Goal: Task Accomplishment & Management: Use online tool/utility

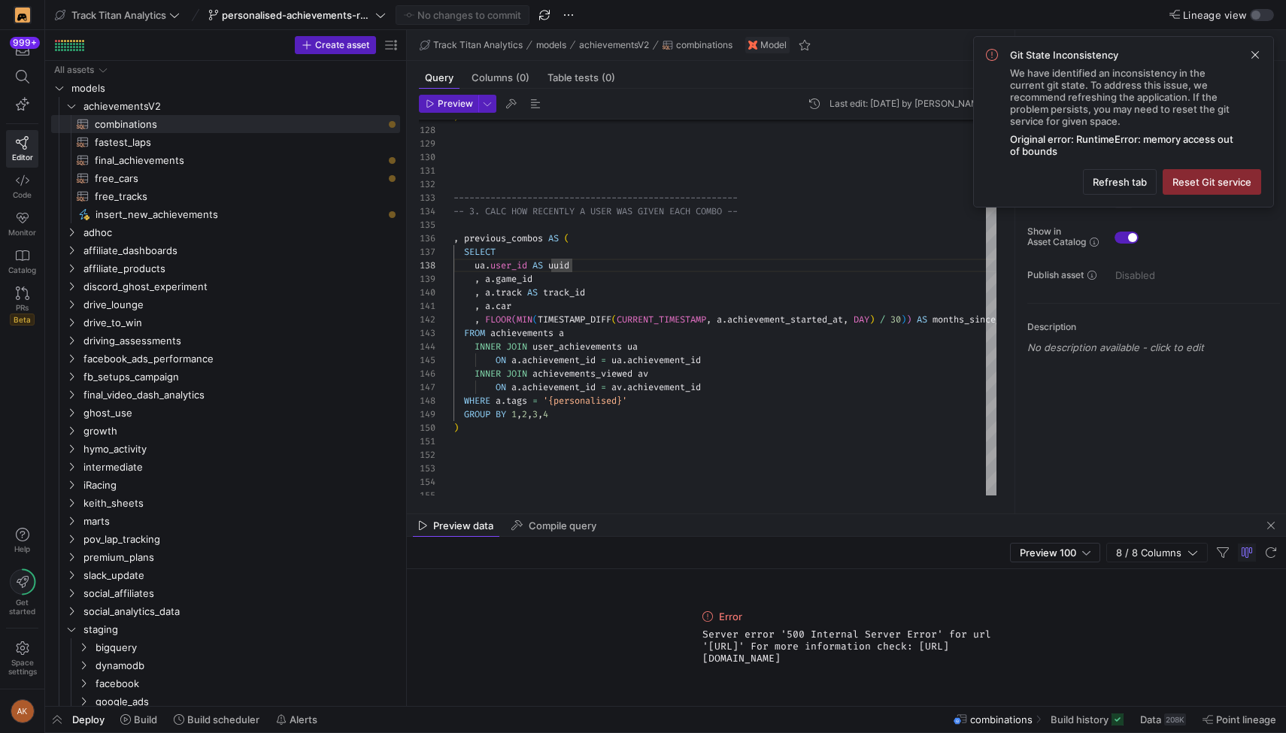
scroll to position [95, 119]
click at [1096, 180] on span "Refresh tab" at bounding box center [1120, 182] width 54 height 12
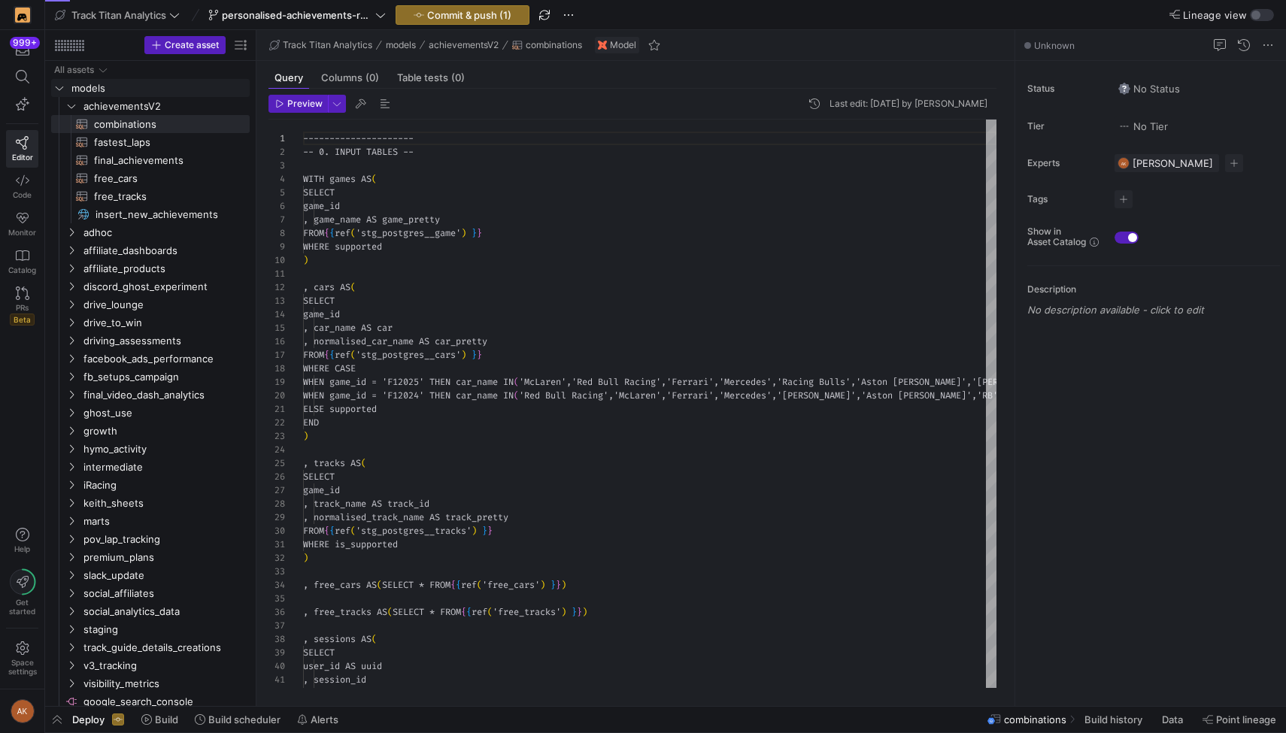
scroll to position [135, 0]
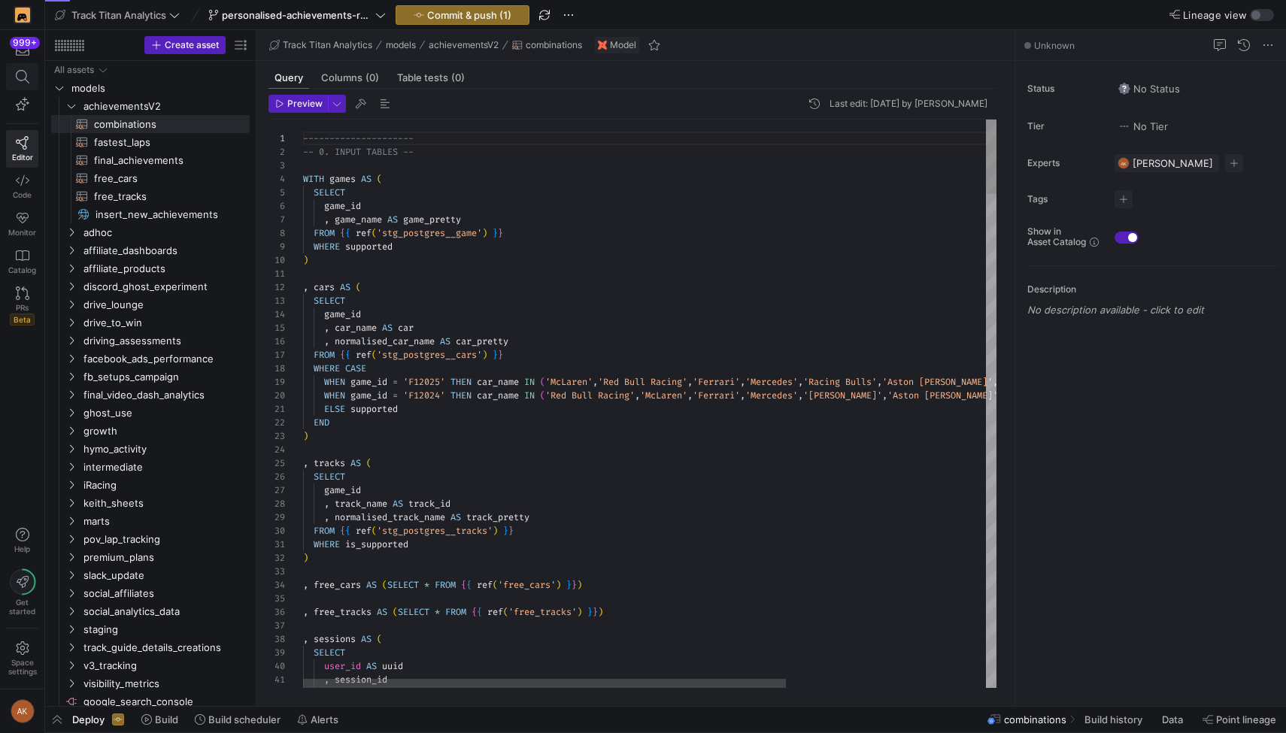
click at [18, 81] on icon at bounding box center [23, 77] width 14 height 14
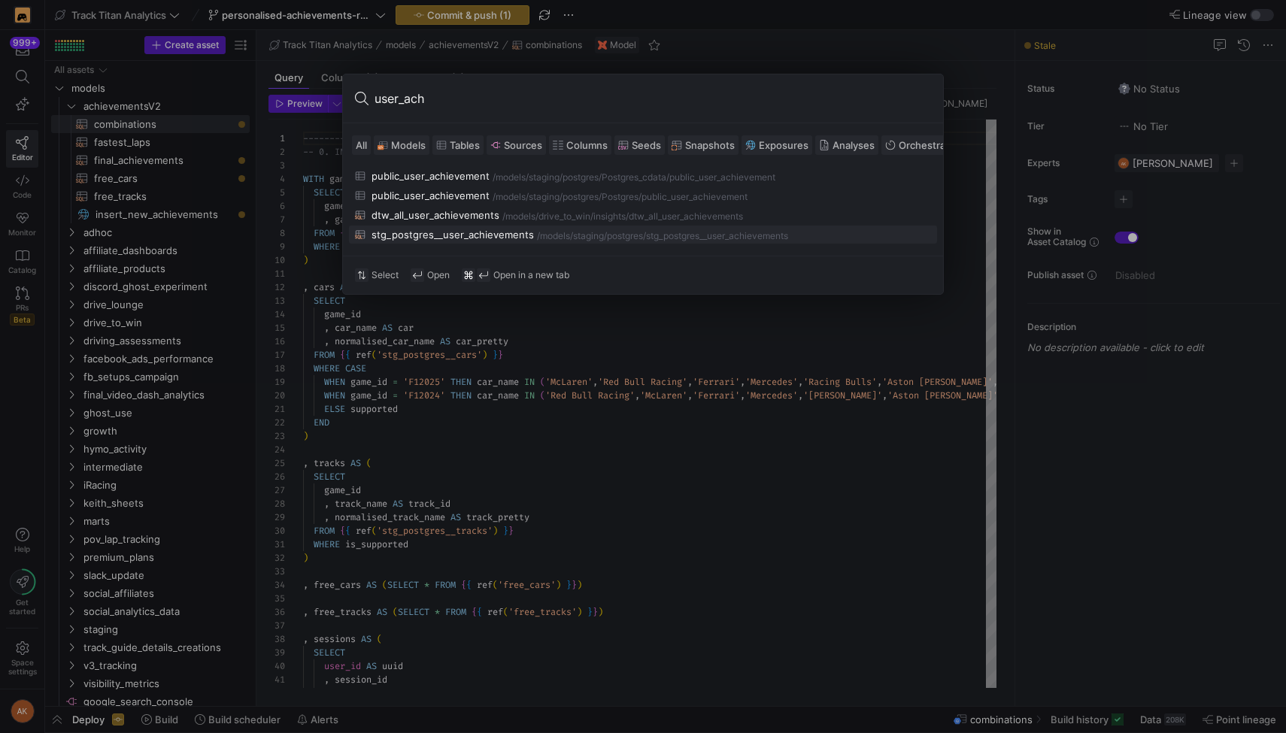
type input "user_ach"
click at [443, 230] on div "stg_postgres__user_achievements" at bounding box center [452, 235] width 162 height 12
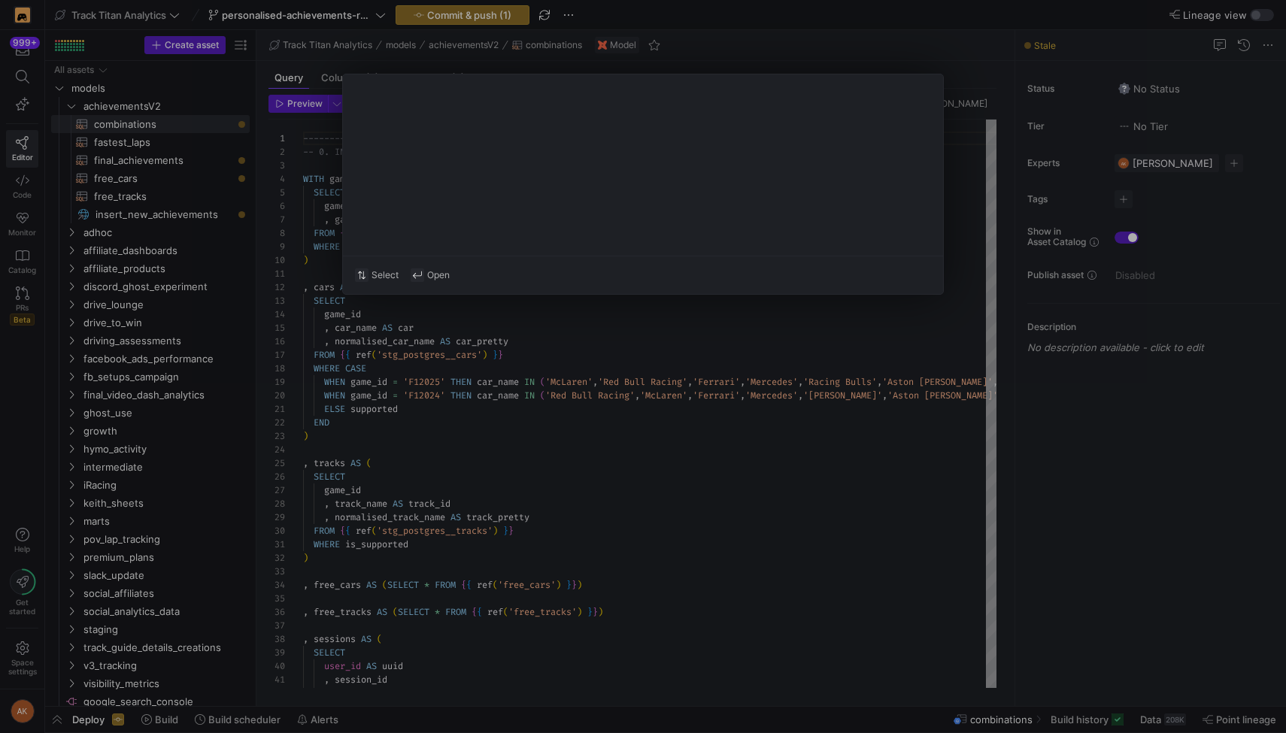
type textarea "WITH source AS ( SELECT * FROM {{ source('Postgres_cdata', 'public_user_achieve…"
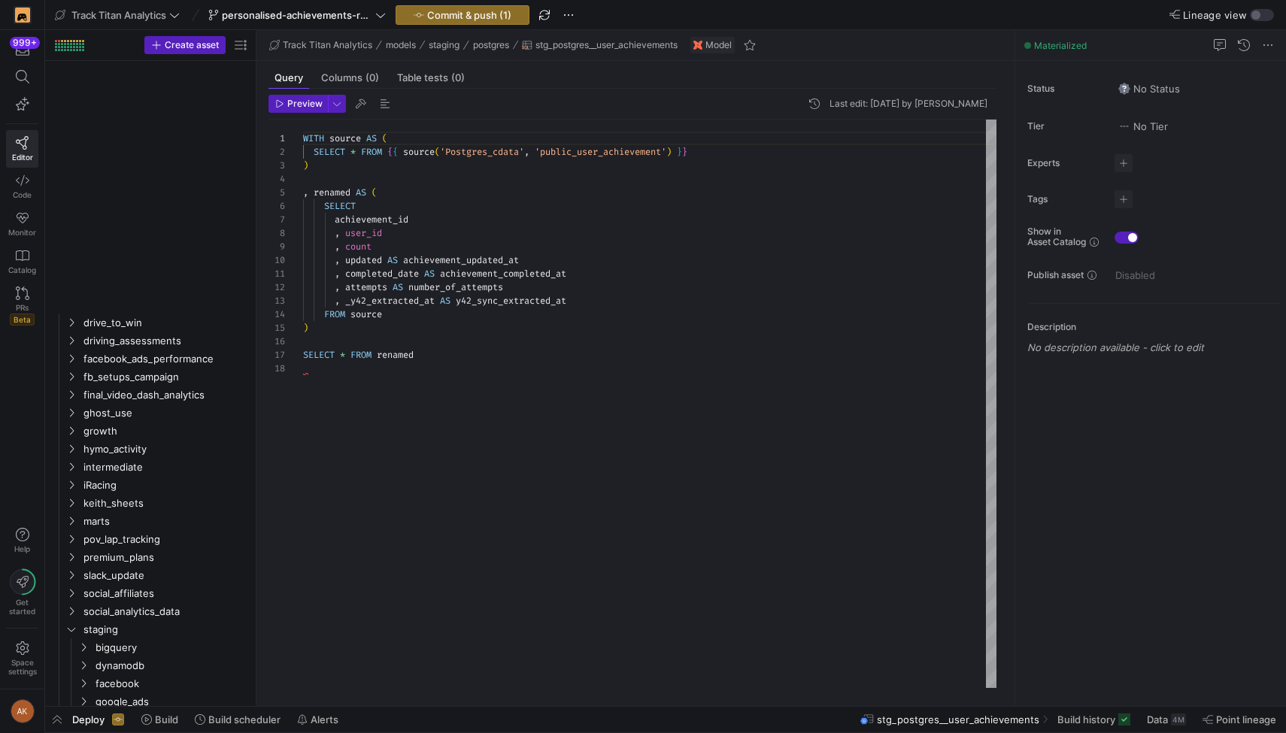
scroll to position [1160, 0]
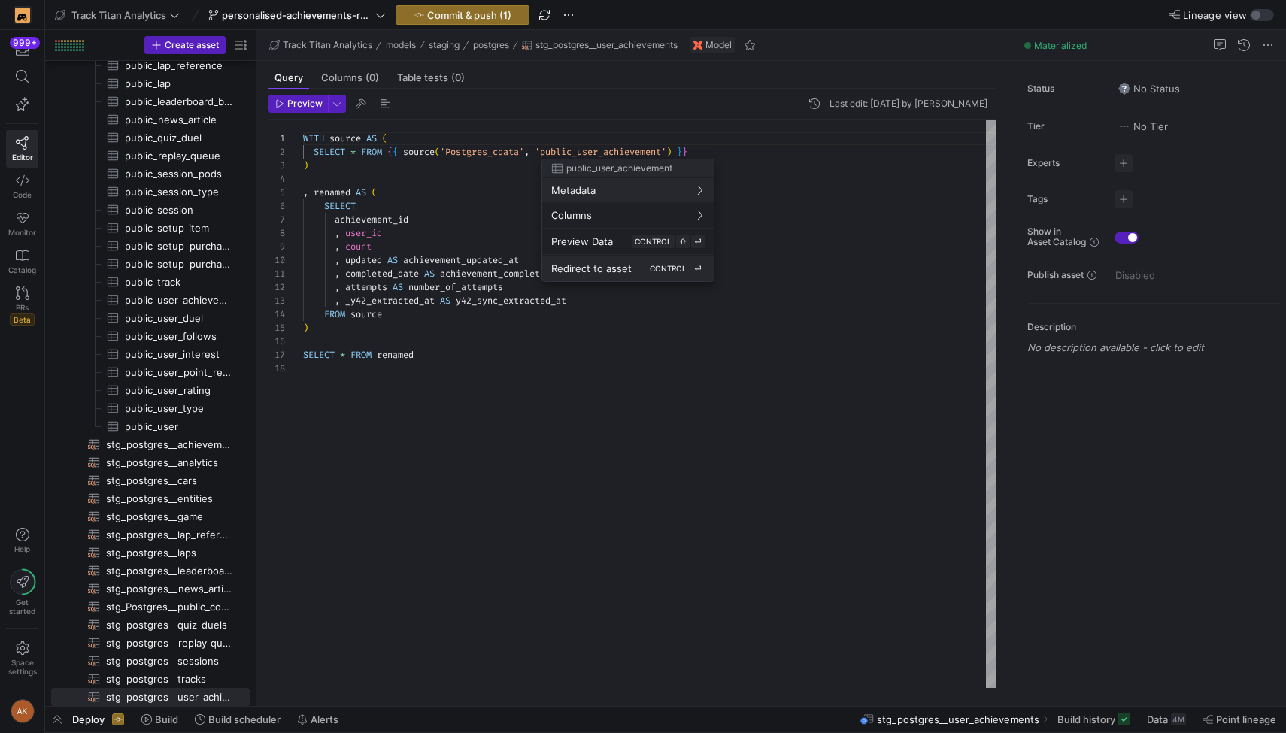
click at [592, 262] on span "Redirect to asset" at bounding box center [591, 268] width 80 height 12
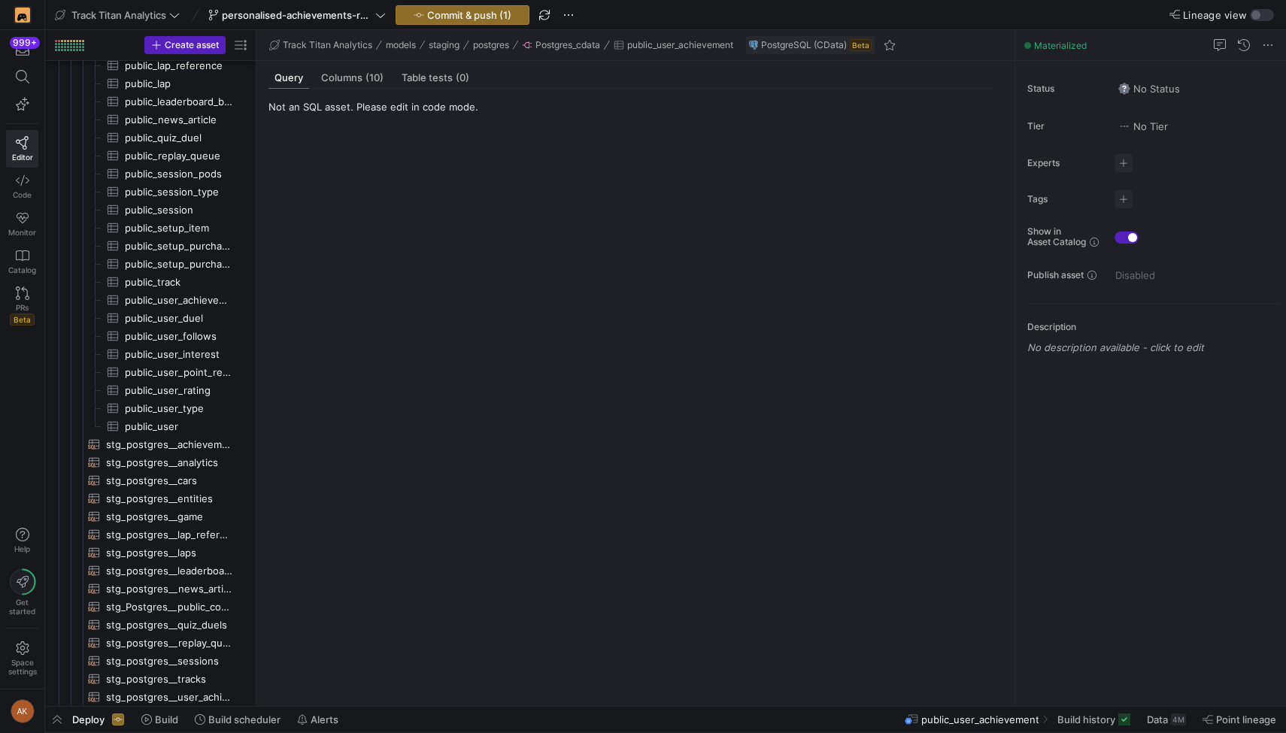
scroll to position [957, 0]
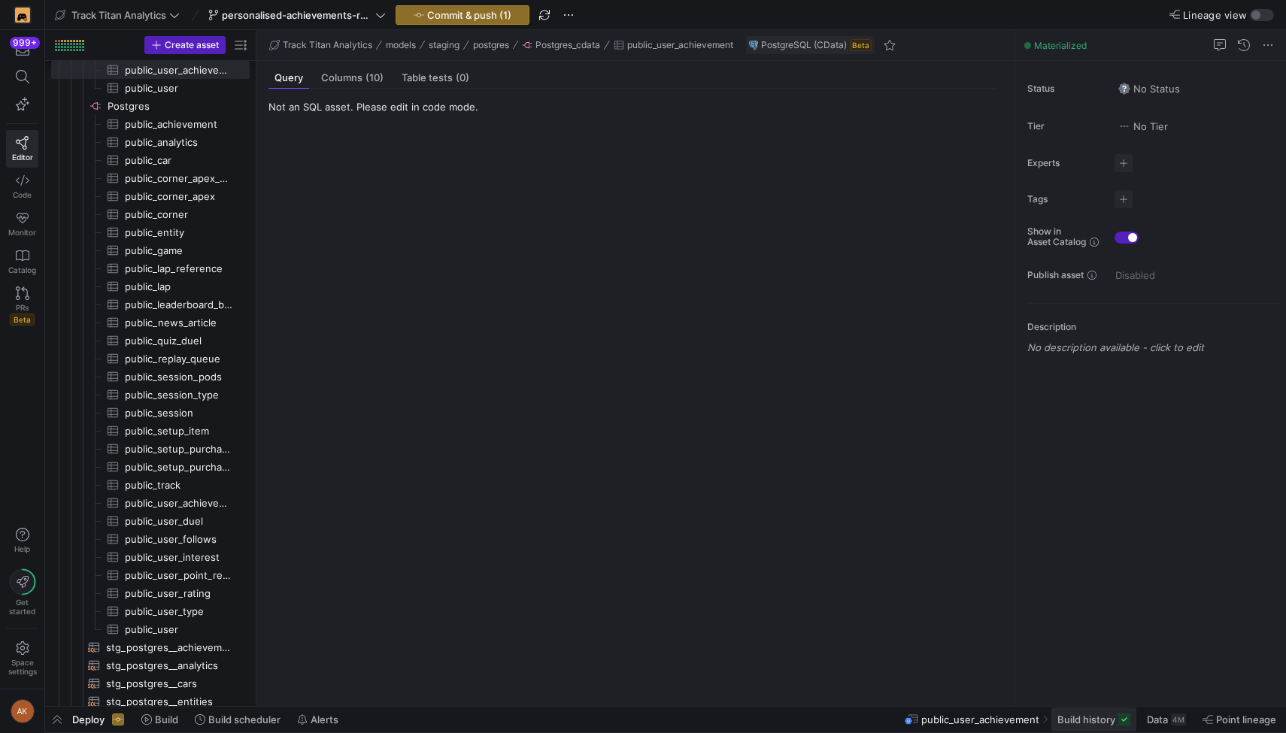
click at [1087, 722] on span "Build history" at bounding box center [1086, 720] width 58 height 12
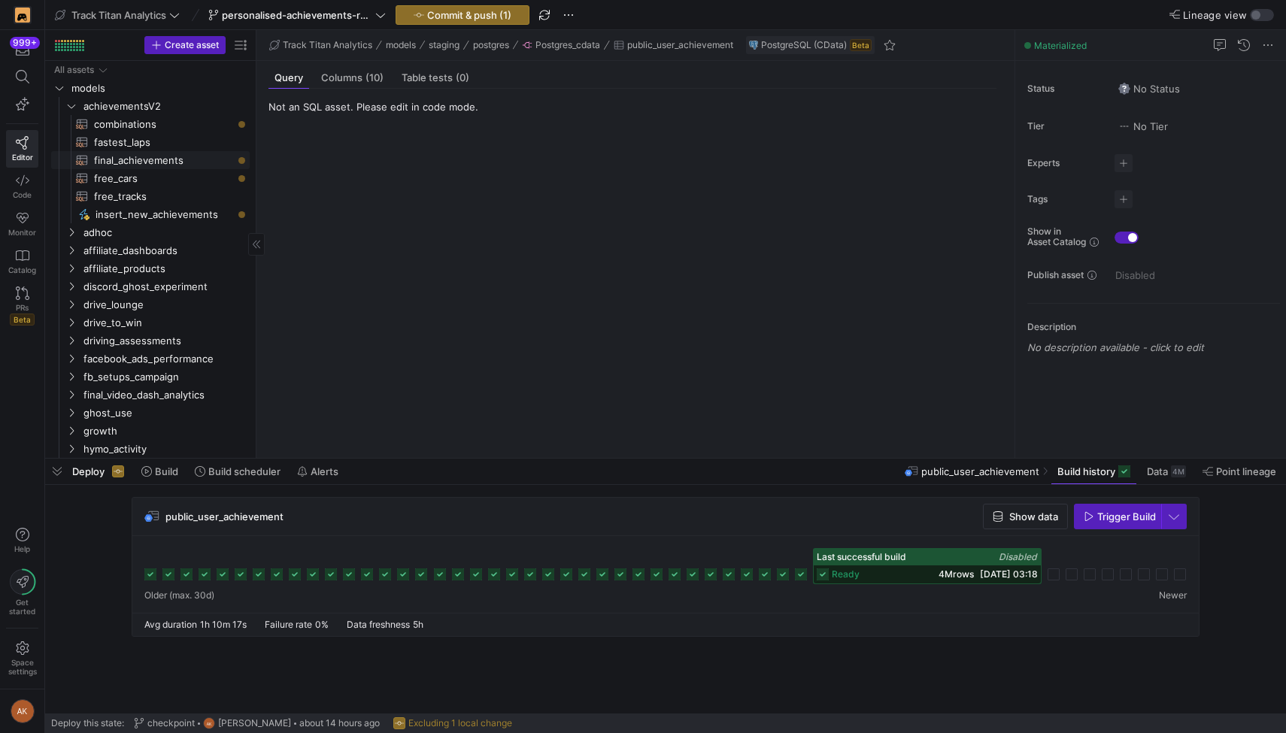
click at [135, 162] on span "final_achievements​​​​​​​​​​" at bounding box center [163, 160] width 138 height 17
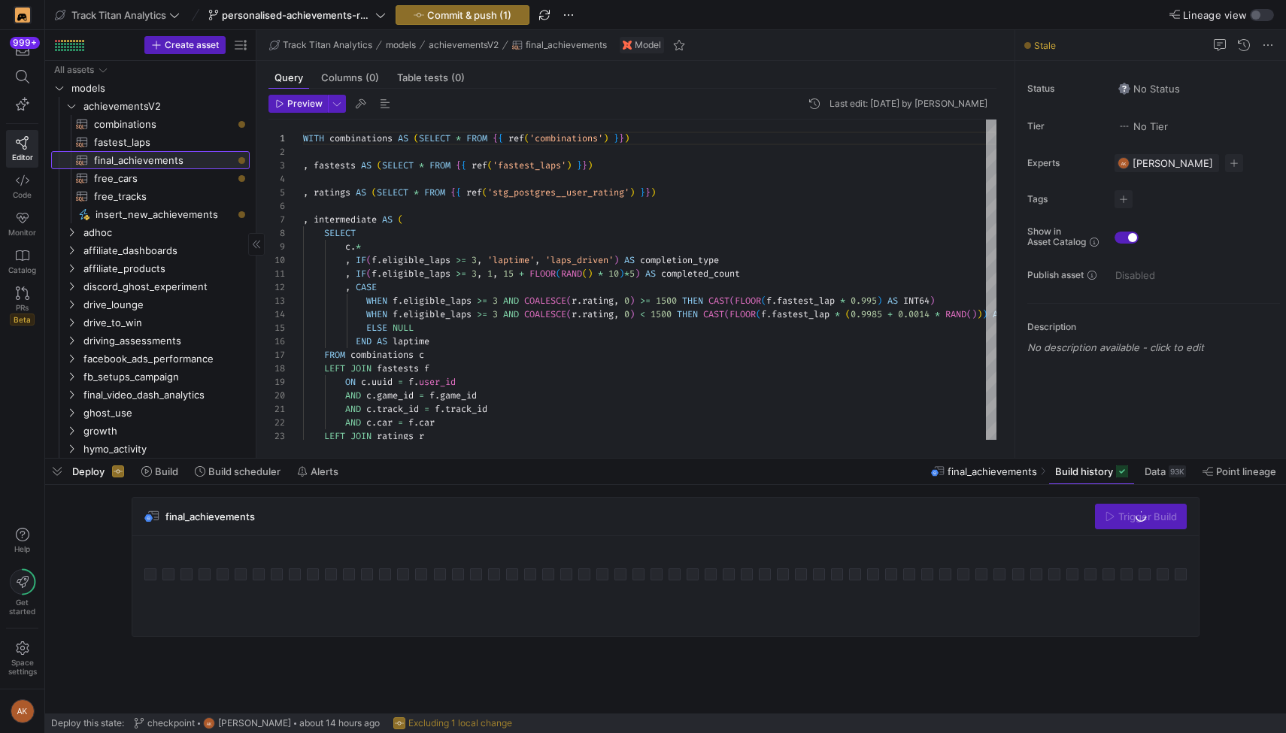
scroll to position [135, 0]
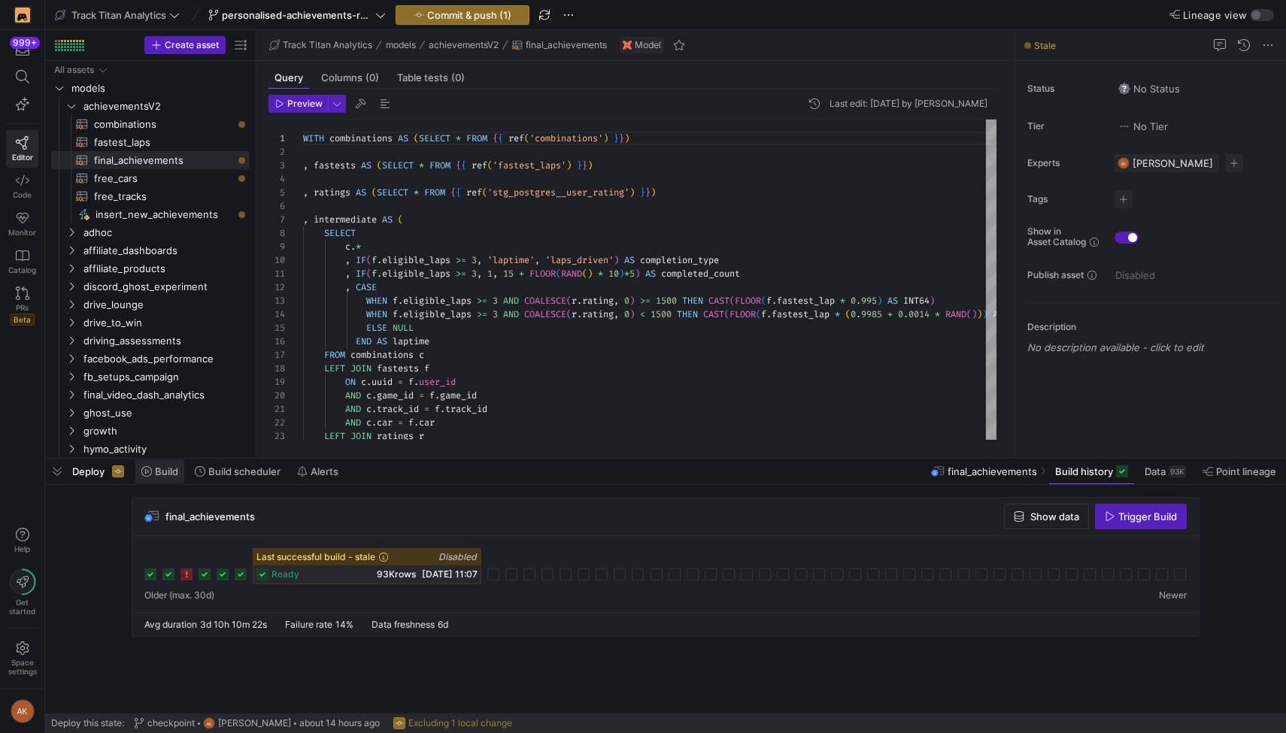
click at [168, 473] on span "Build" at bounding box center [166, 471] width 23 height 12
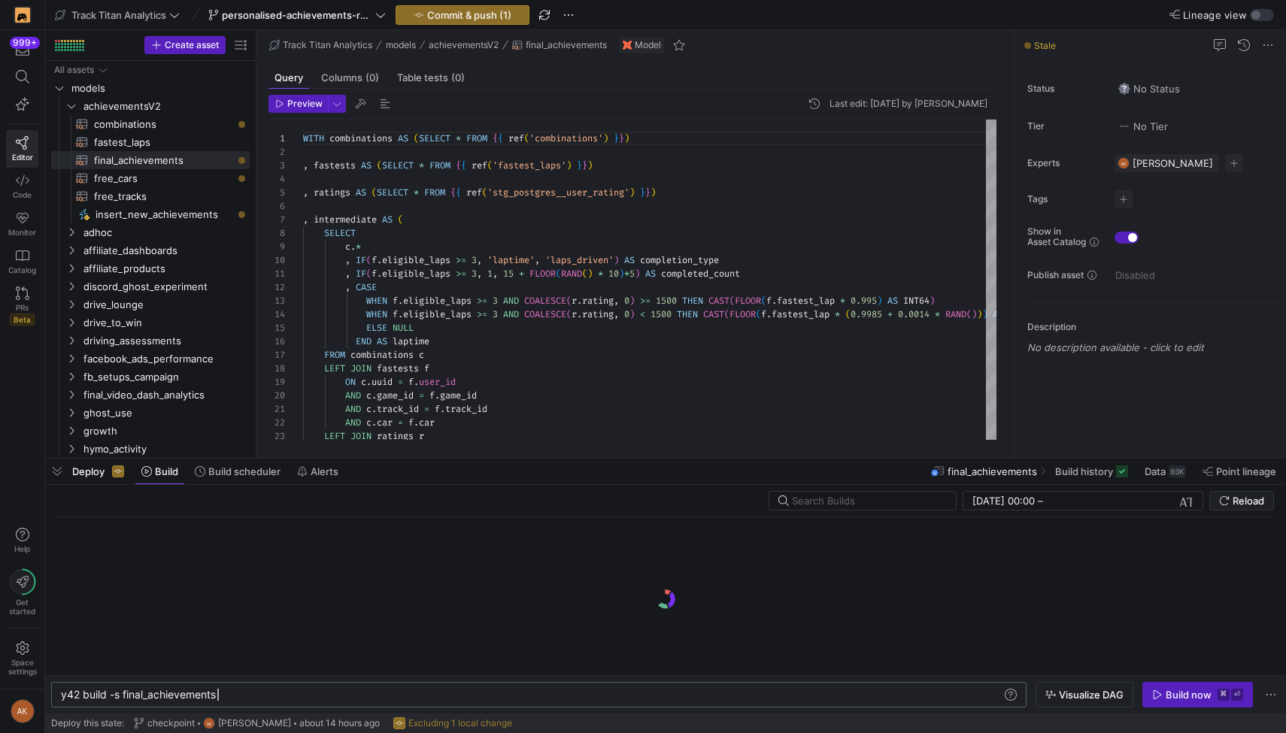
click at [123, 696] on div "y42 build -s final_achievements" at bounding box center [531, 695] width 941 height 12
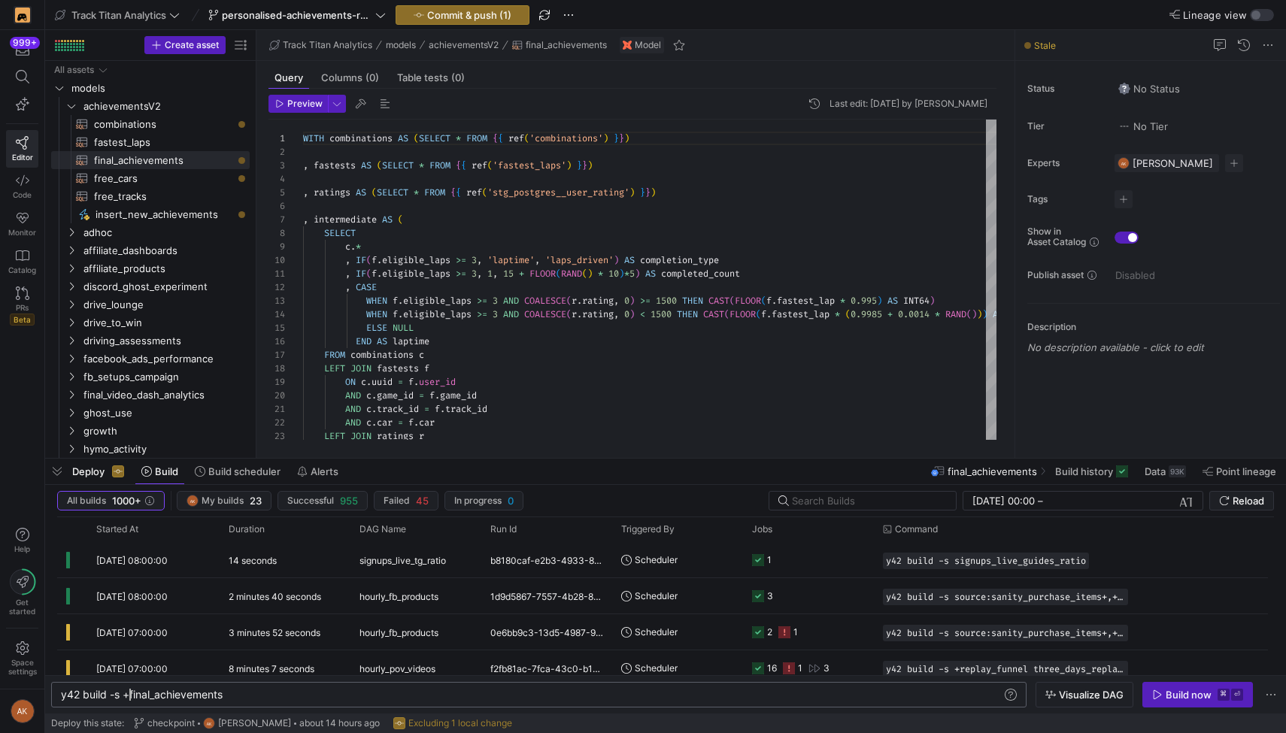
scroll to position [0, 69]
type textarea "y42 build -s +final_achievements"
click at [1085, 689] on span "Visualize DAG" at bounding box center [1091, 695] width 65 height 12
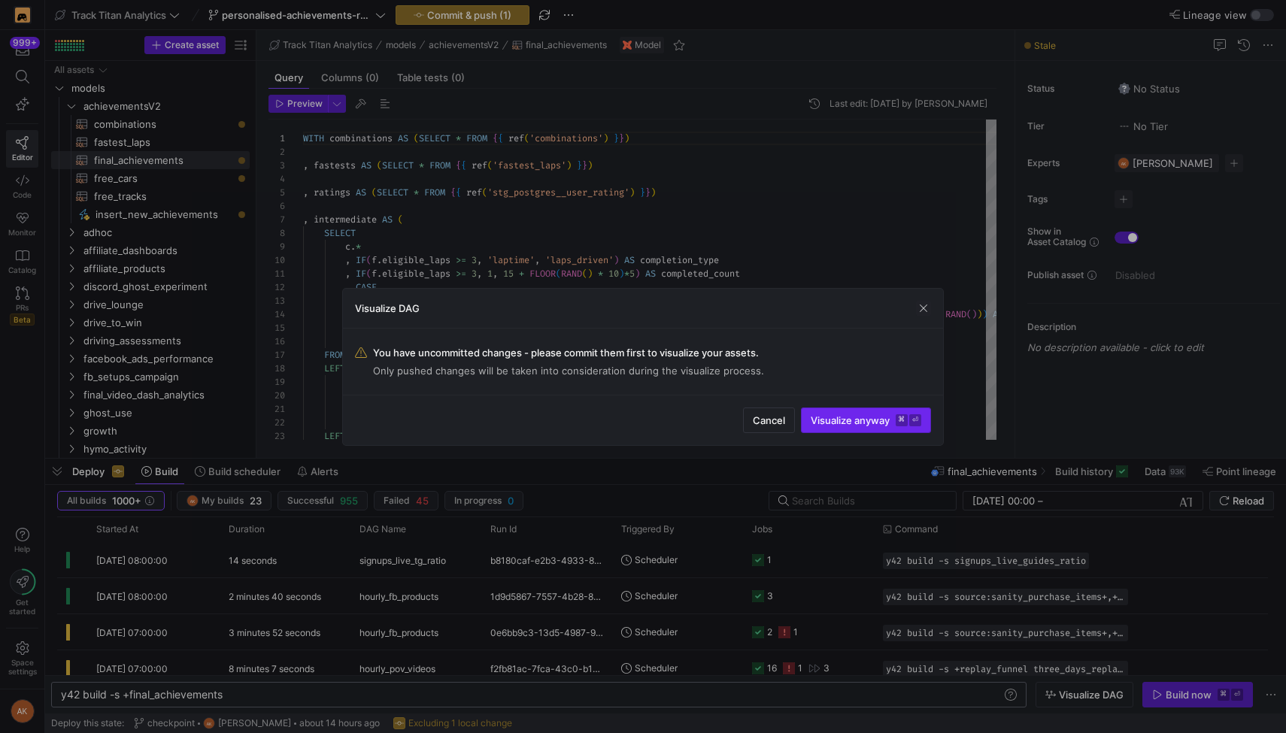
click at [836, 426] on span "submit" at bounding box center [866, 420] width 129 height 24
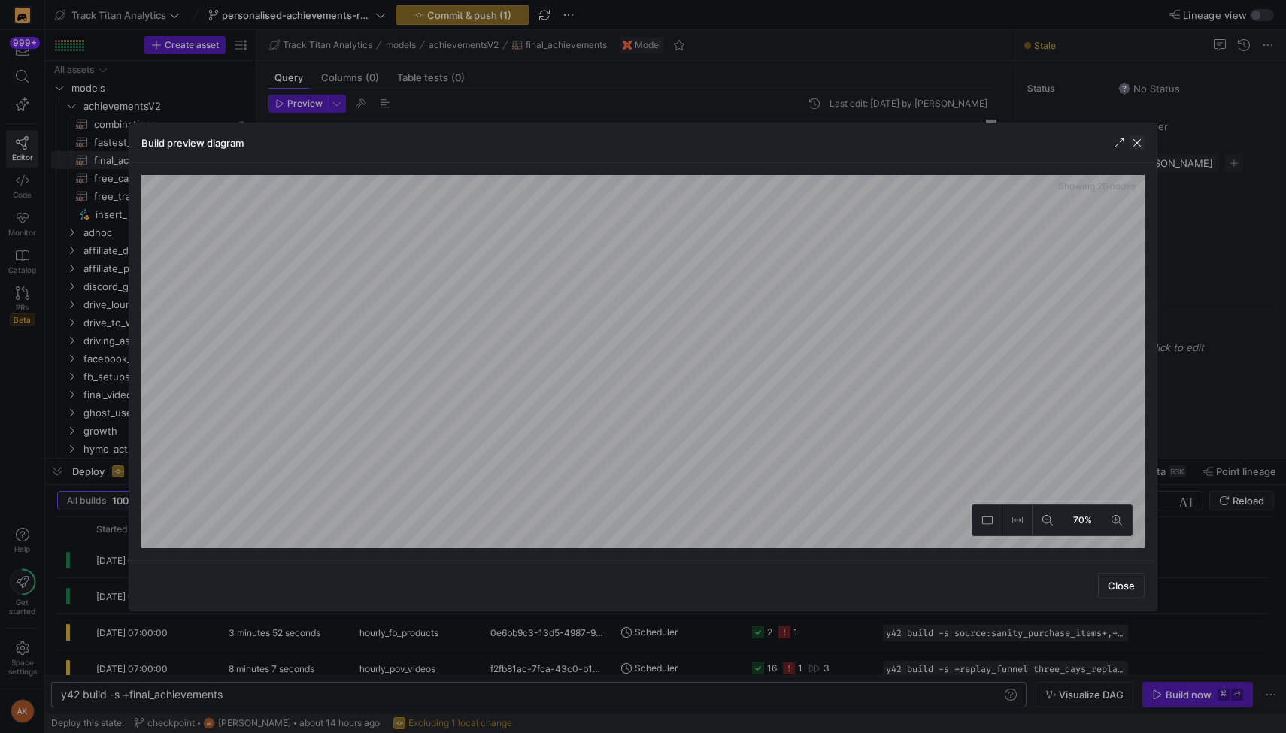
click at [1133, 140] on span "button" at bounding box center [1136, 142] width 15 height 15
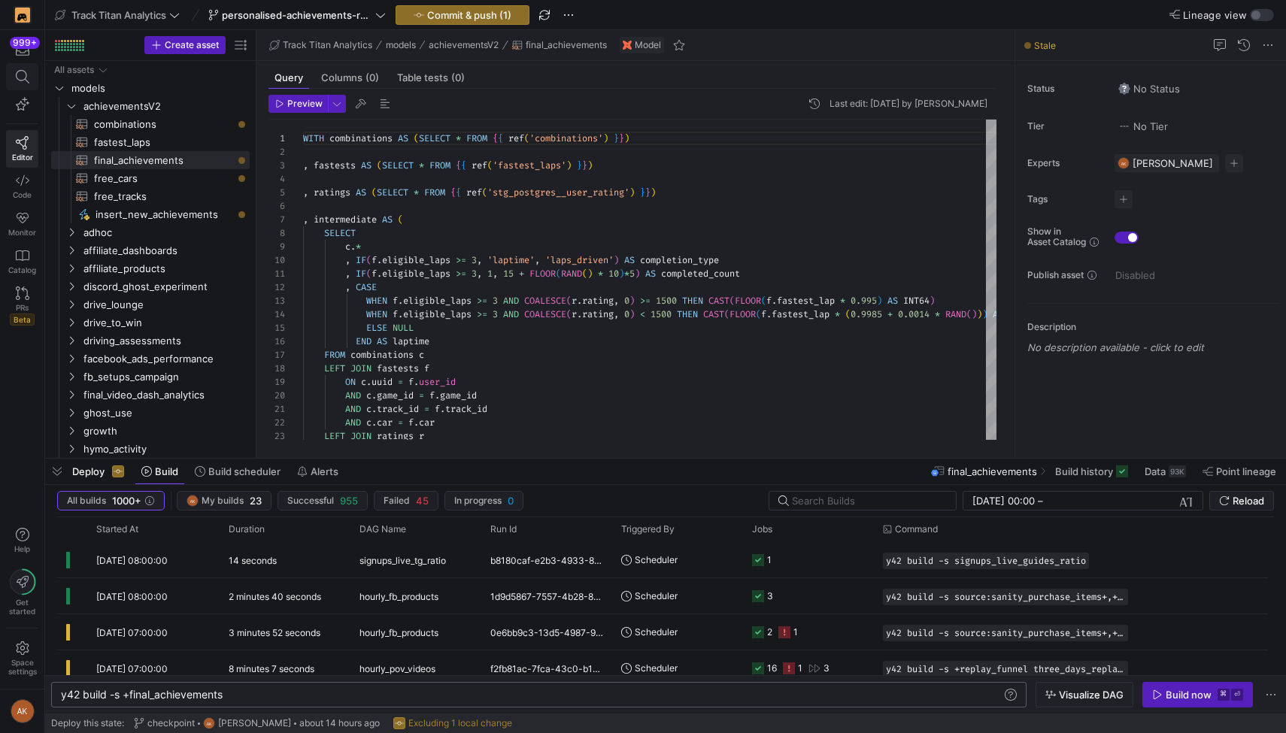
click at [11, 74] on span at bounding box center [22, 77] width 31 height 26
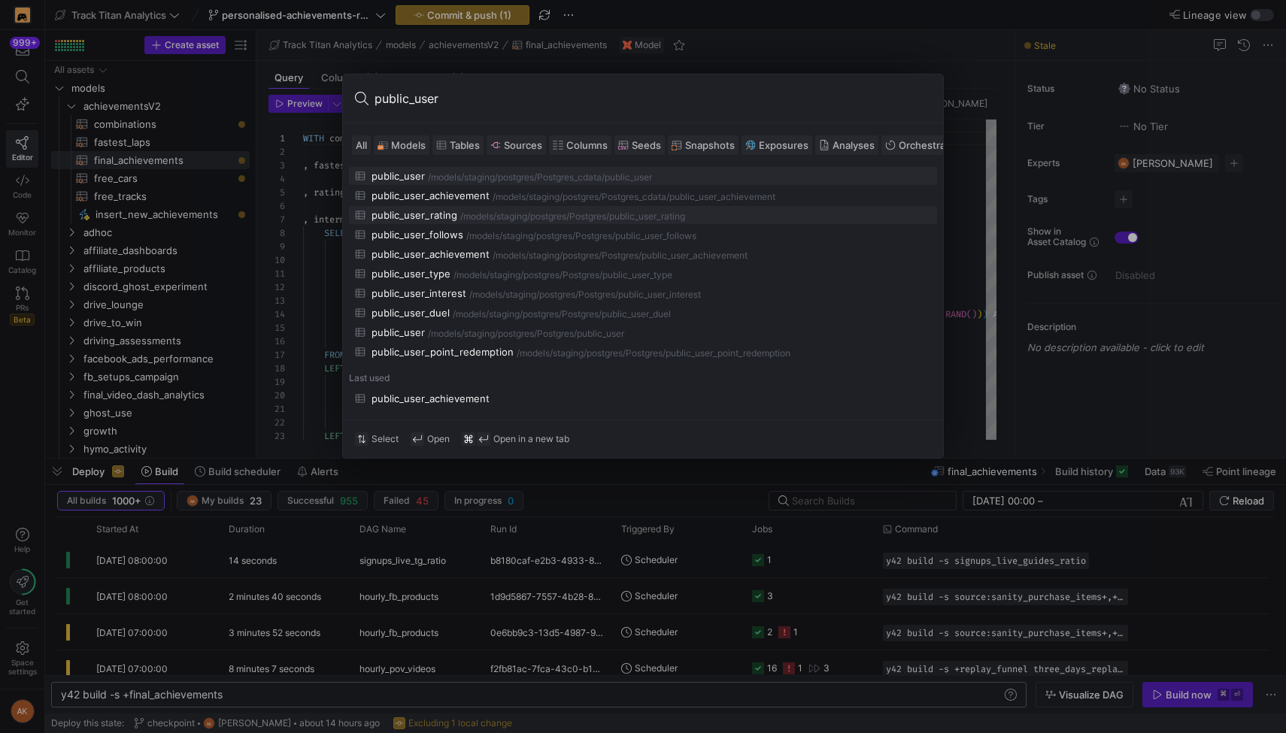
type input "public_user"
click at [385, 214] on div "public_user_rating" at bounding box center [414, 215] width 86 height 12
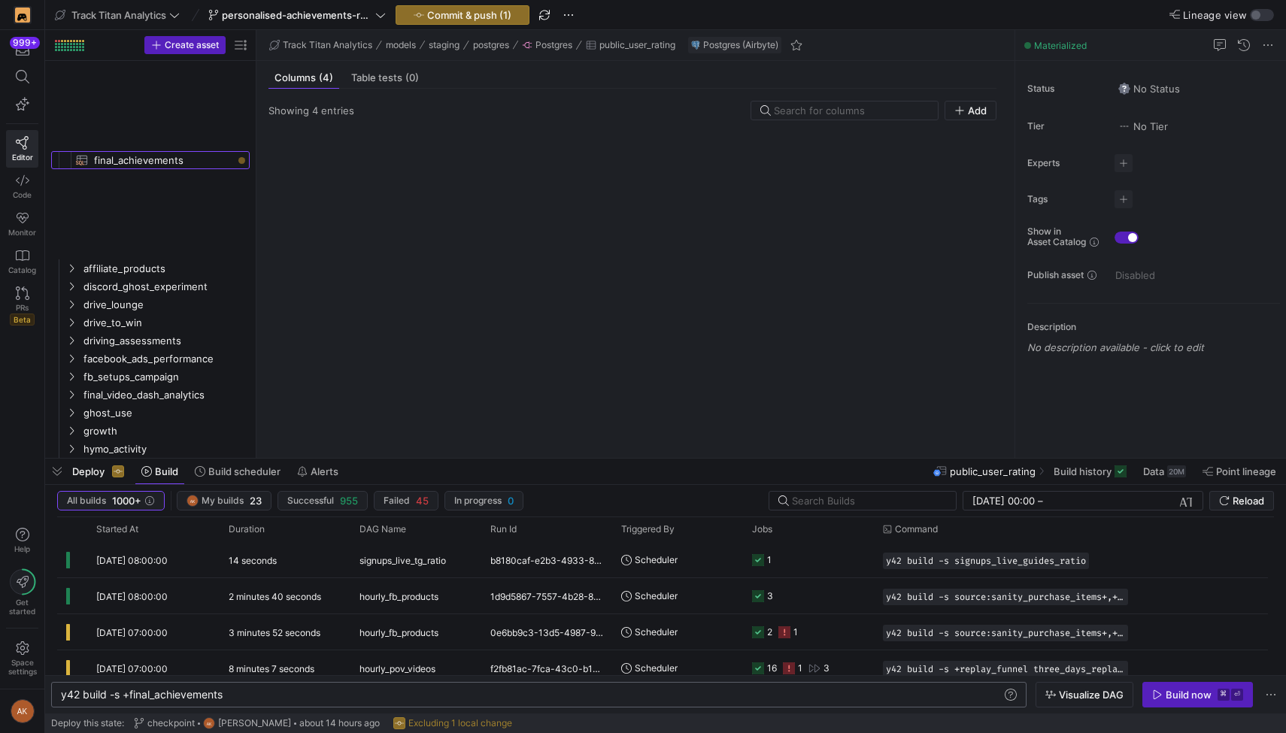
scroll to position [1101, 0]
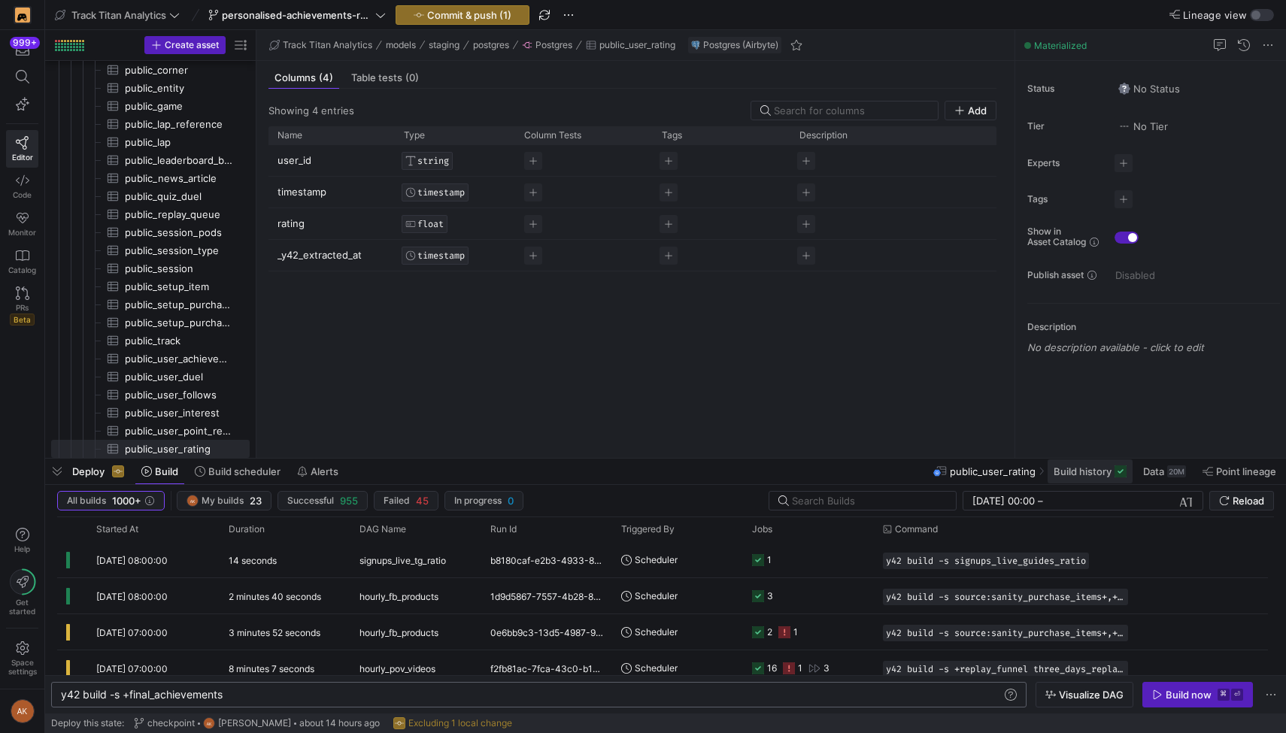
click at [1071, 469] on span "Build history" at bounding box center [1083, 471] width 58 height 12
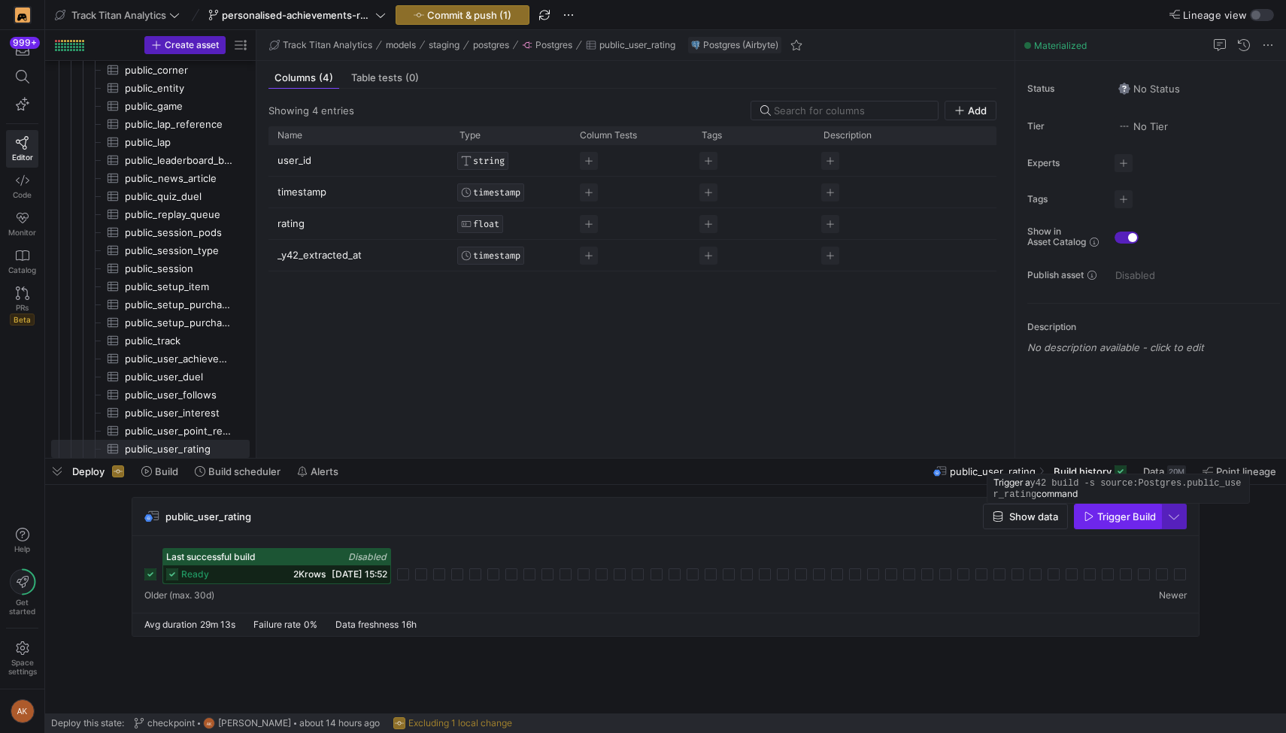
click at [1104, 520] on span "Trigger Build" at bounding box center [1126, 517] width 59 height 12
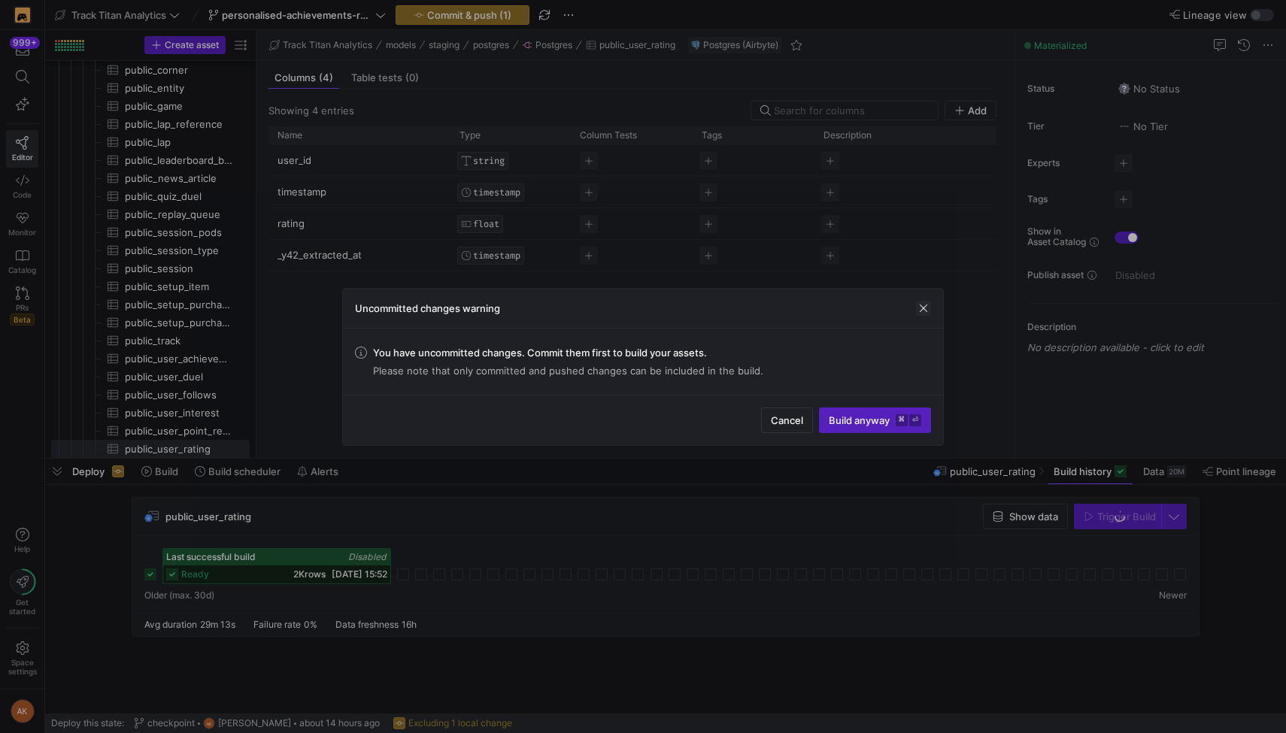
click at [921, 304] on span "button" at bounding box center [923, 308] width 15 height 15
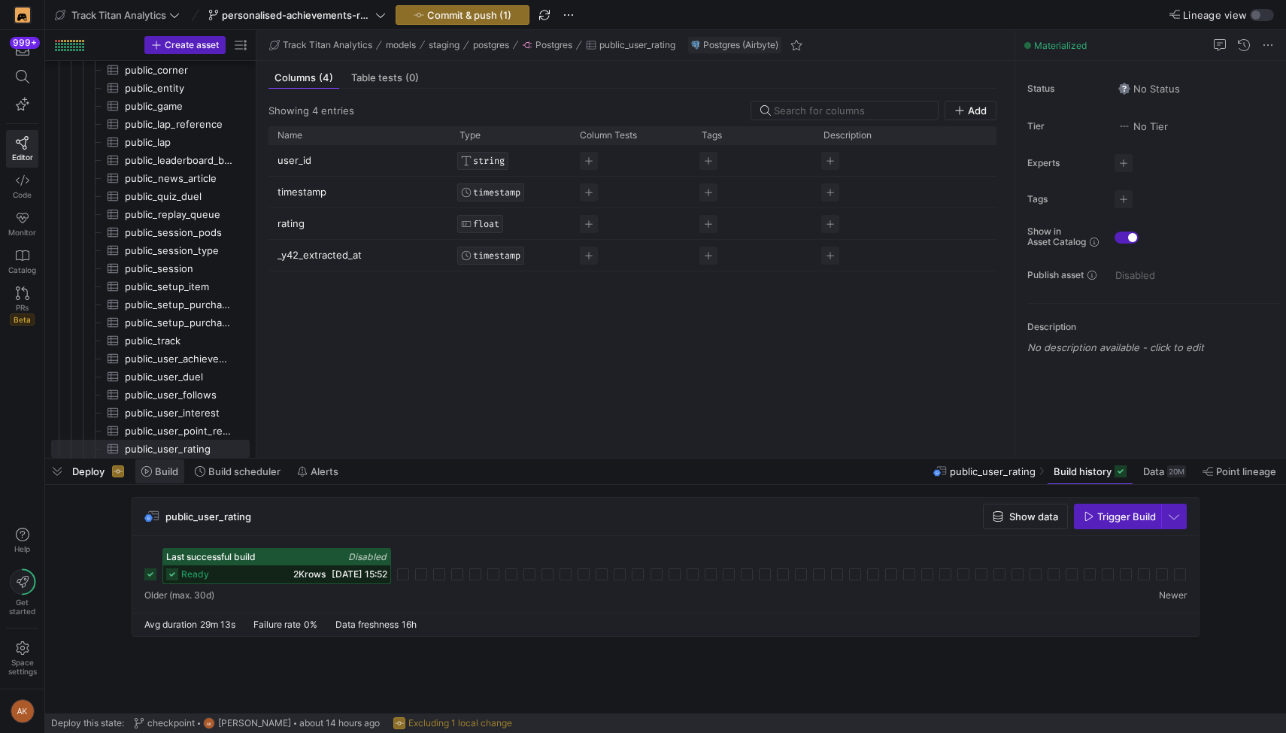
click at [169, 475] on span "Build" at bounding box center [166, 471] width 23 height 12
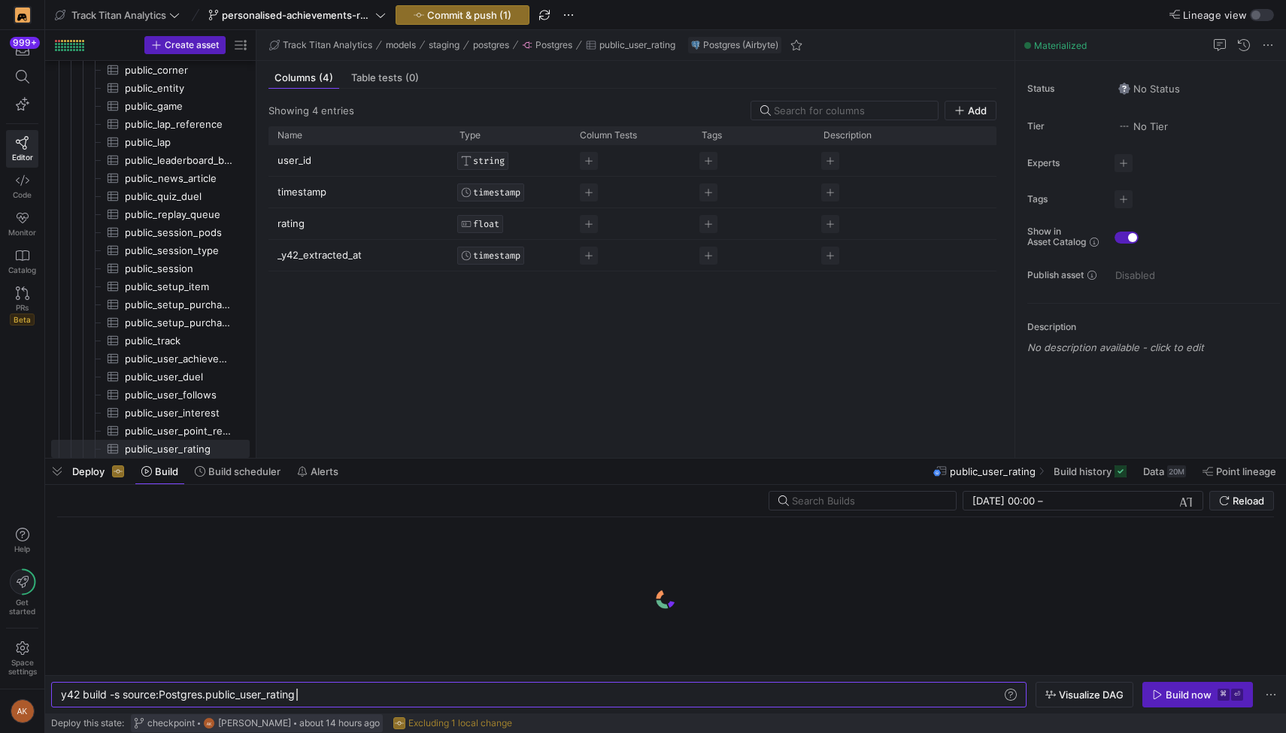
scroll to position [0, 235]
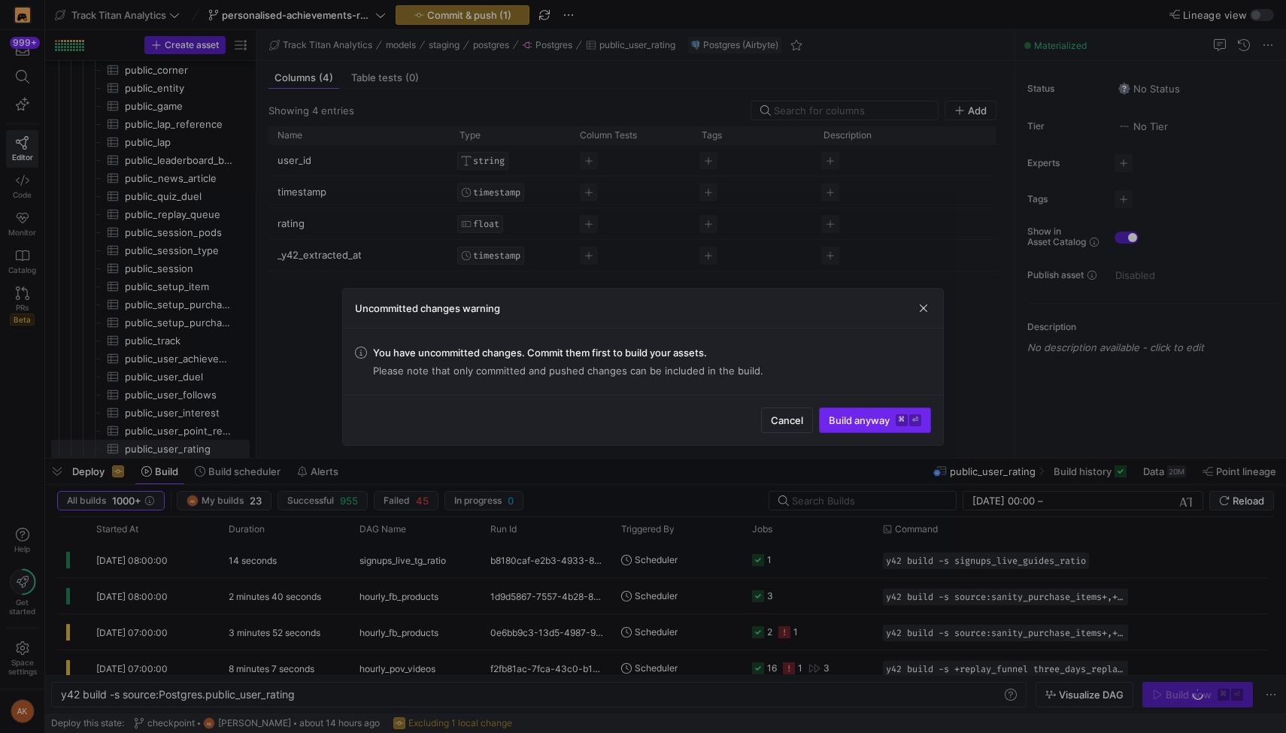
click at [908, 420] on y42-keyboard-shortcut "⌘ ⏎" at bounding box center [909, 420] width 26 height 12
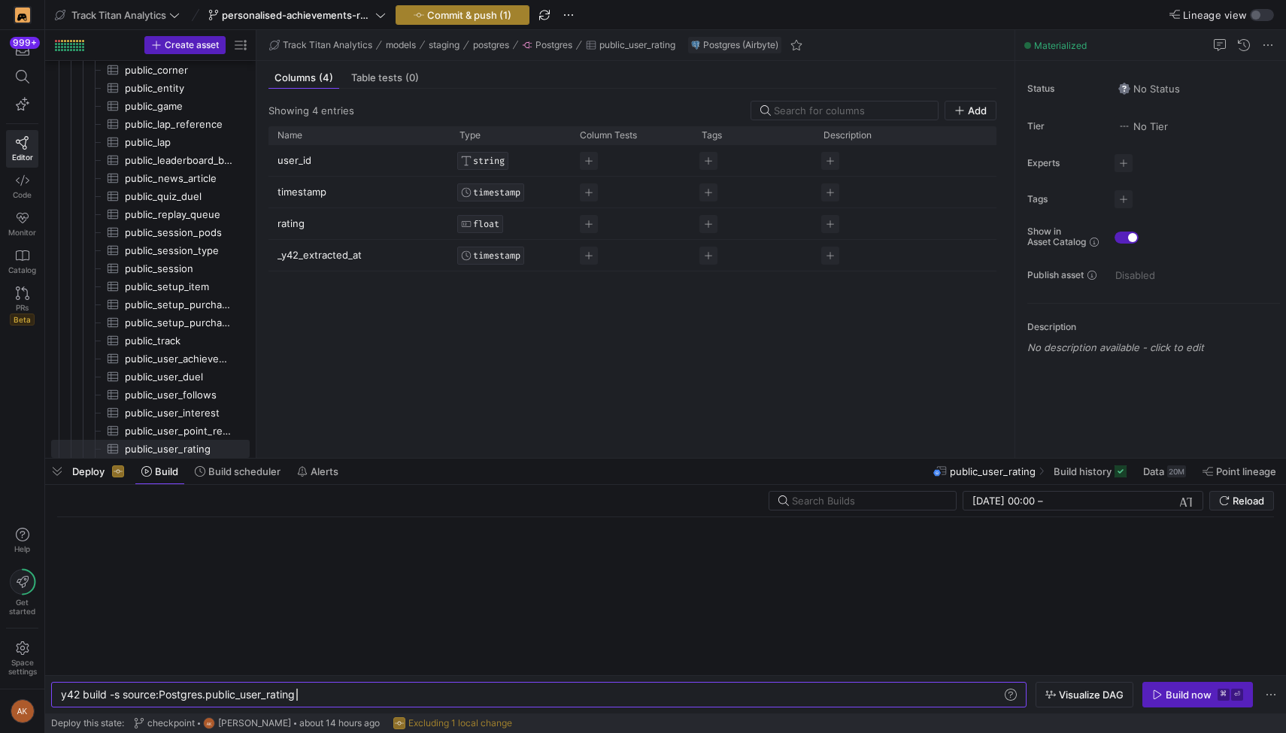
click at [444, 7] on span "button" at bounding box center [462, 15] width 132 height 18
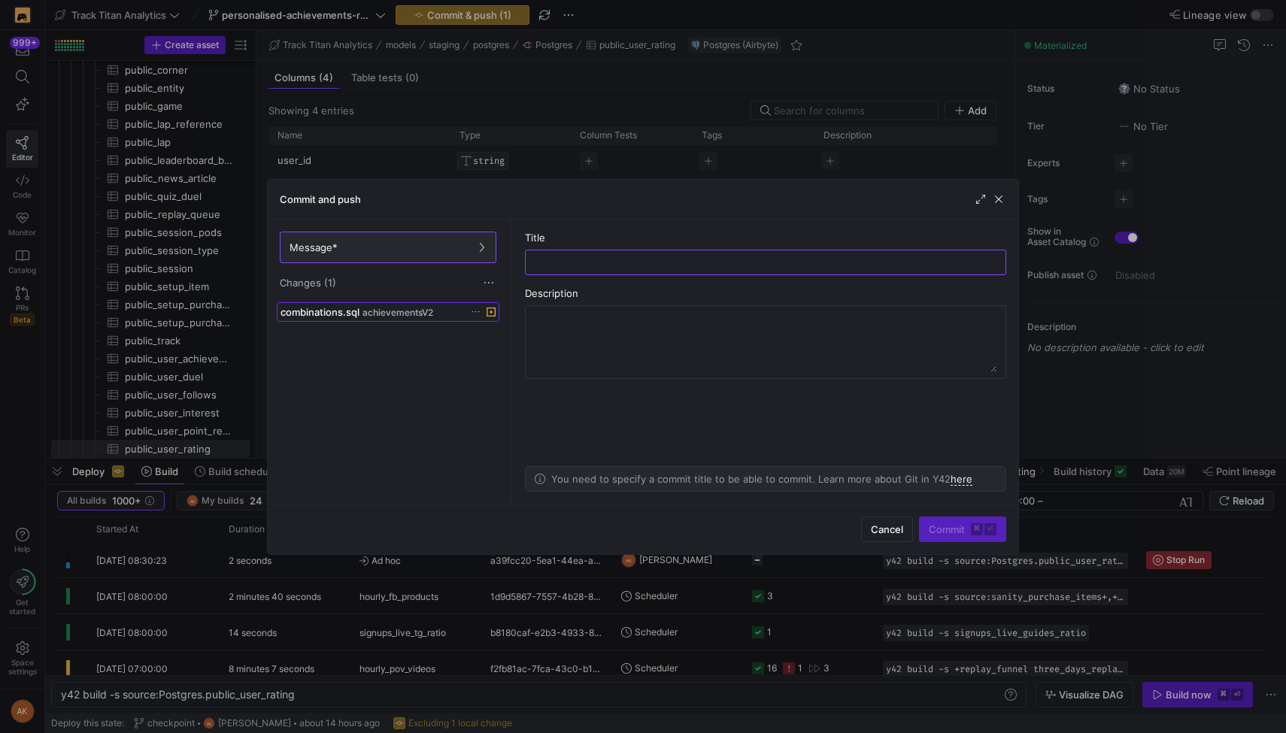
click at [438, 309] on div "combinations.sql achievementsV2" at bounding box center [371, 312] width 182 height 12
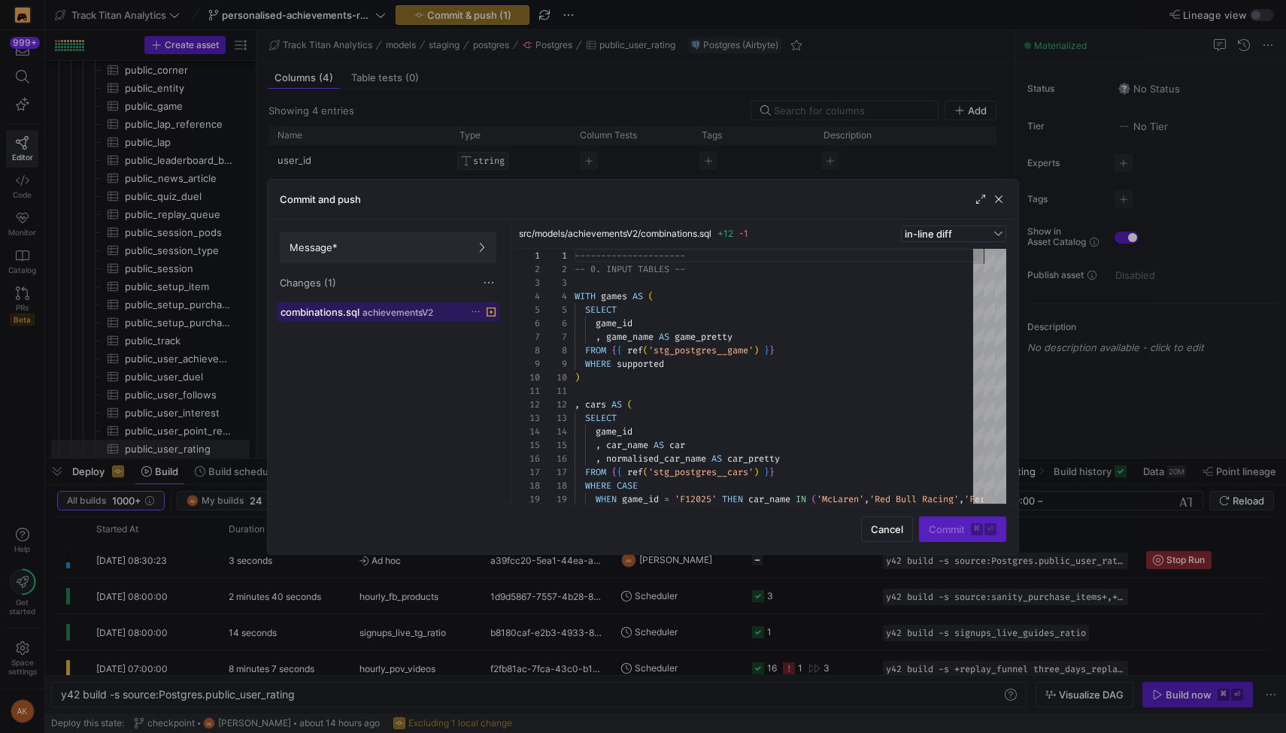
scroll to position [135, 0]
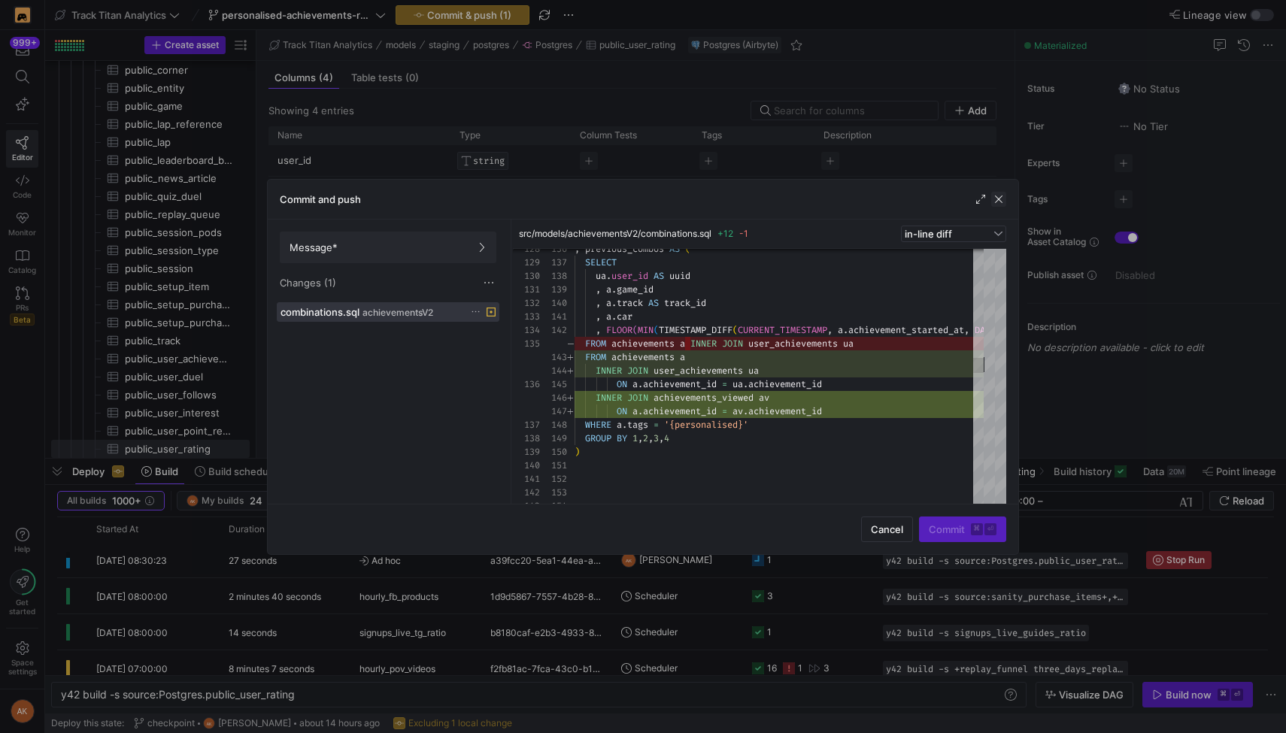
click at [1002, 199] on span "button" at bounding box center [998, 199] width 15 height 15
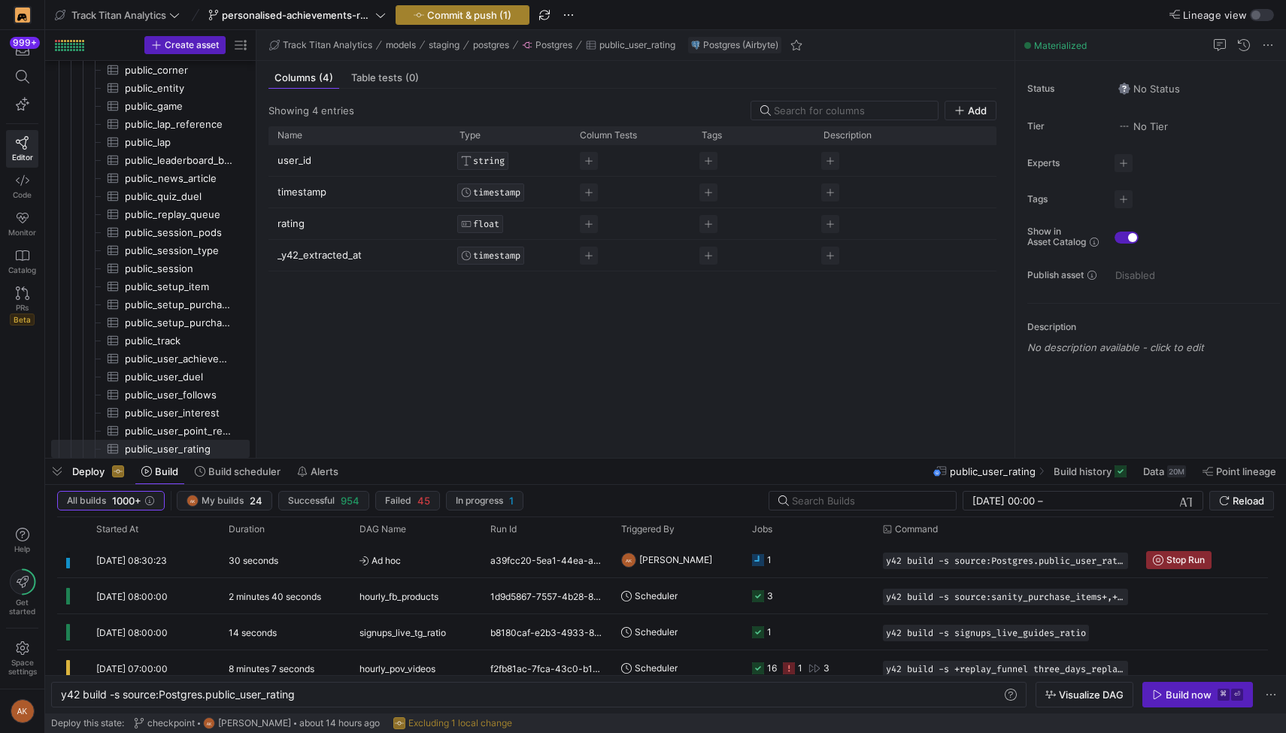
click at [499, 16] on span "Commit & push (1)" at bounding box center [469, 15] width 84 height 12
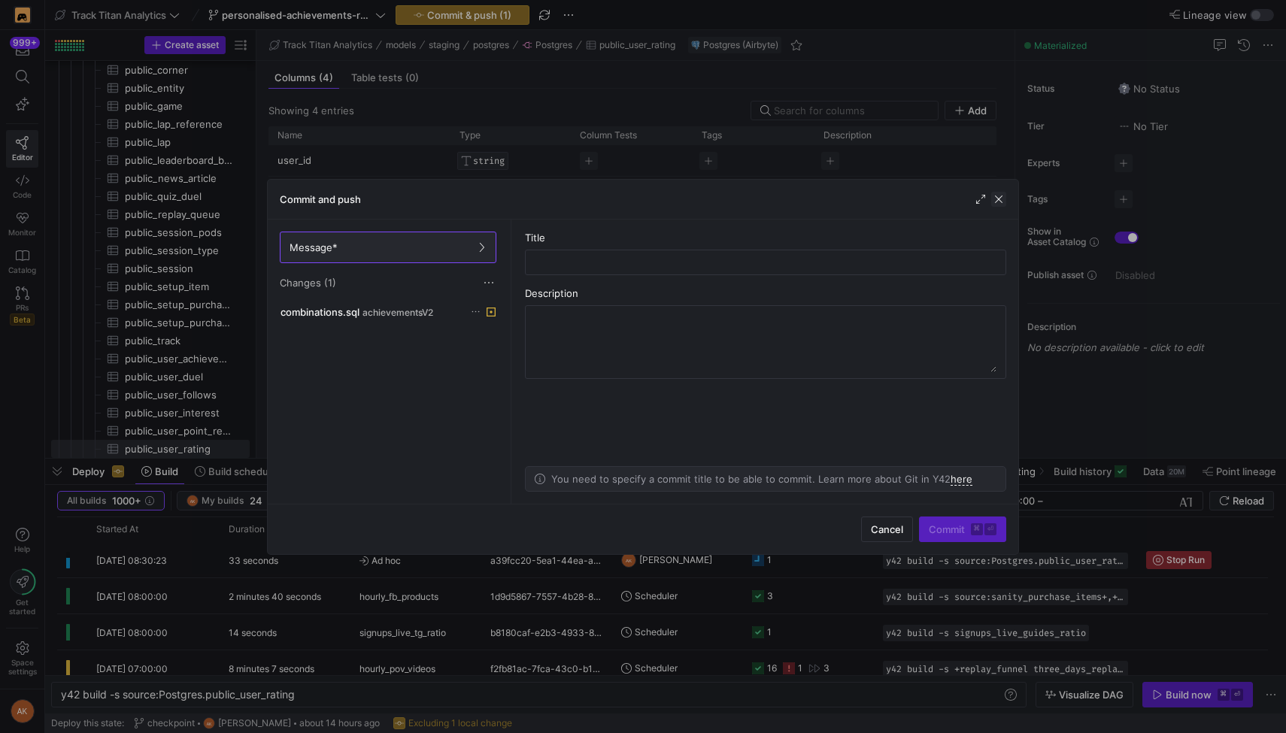
click at [1005, 202] on span "button" at bounding box center [998, 199] width 15 height 15
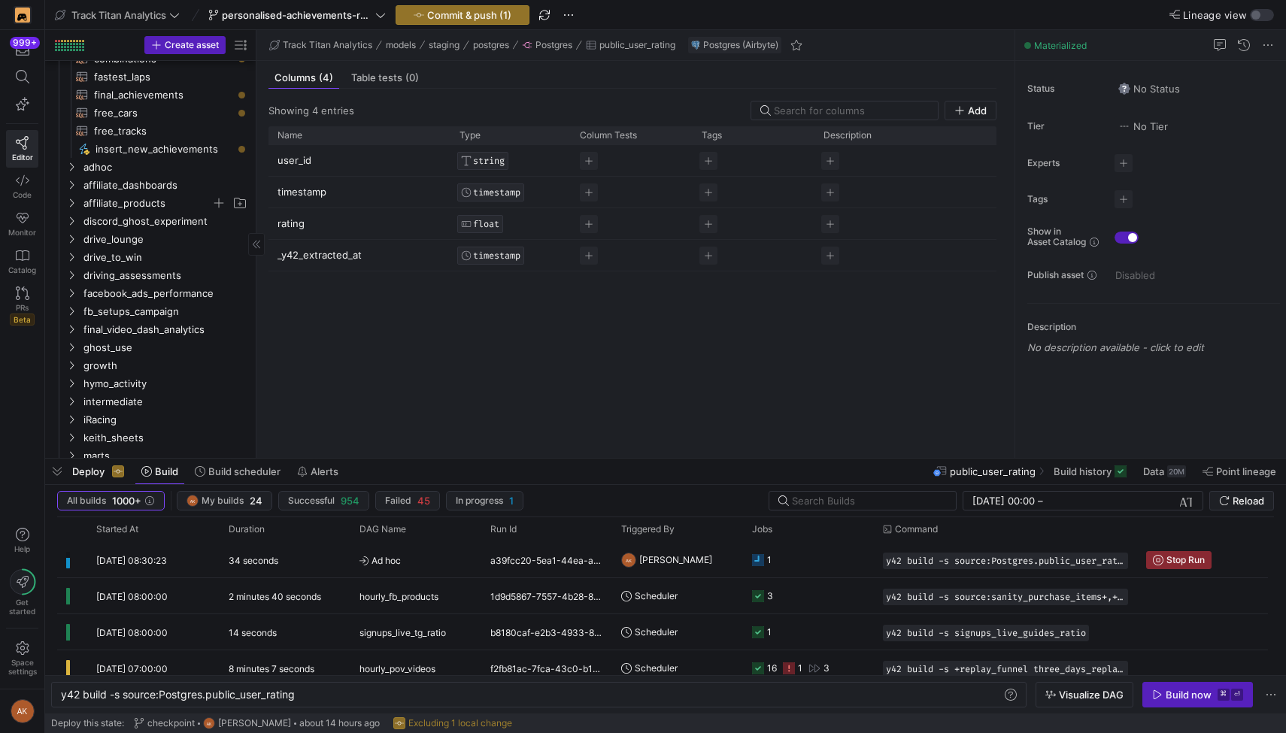
scroll to position [0, 0]
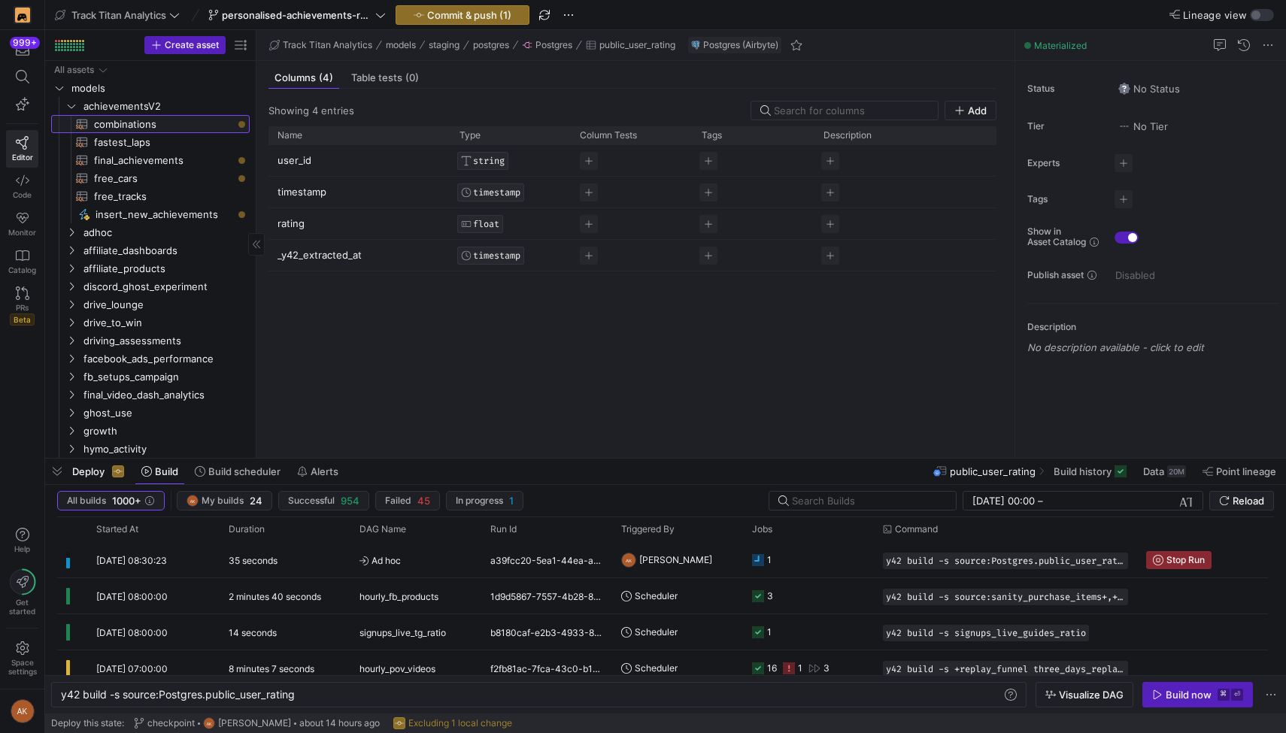
click at [145, 117] on span "combinations​​​​​​​​​​" at bounding box center [163, 124] width 138 height 17
type textarea "y42 build -s combinations"
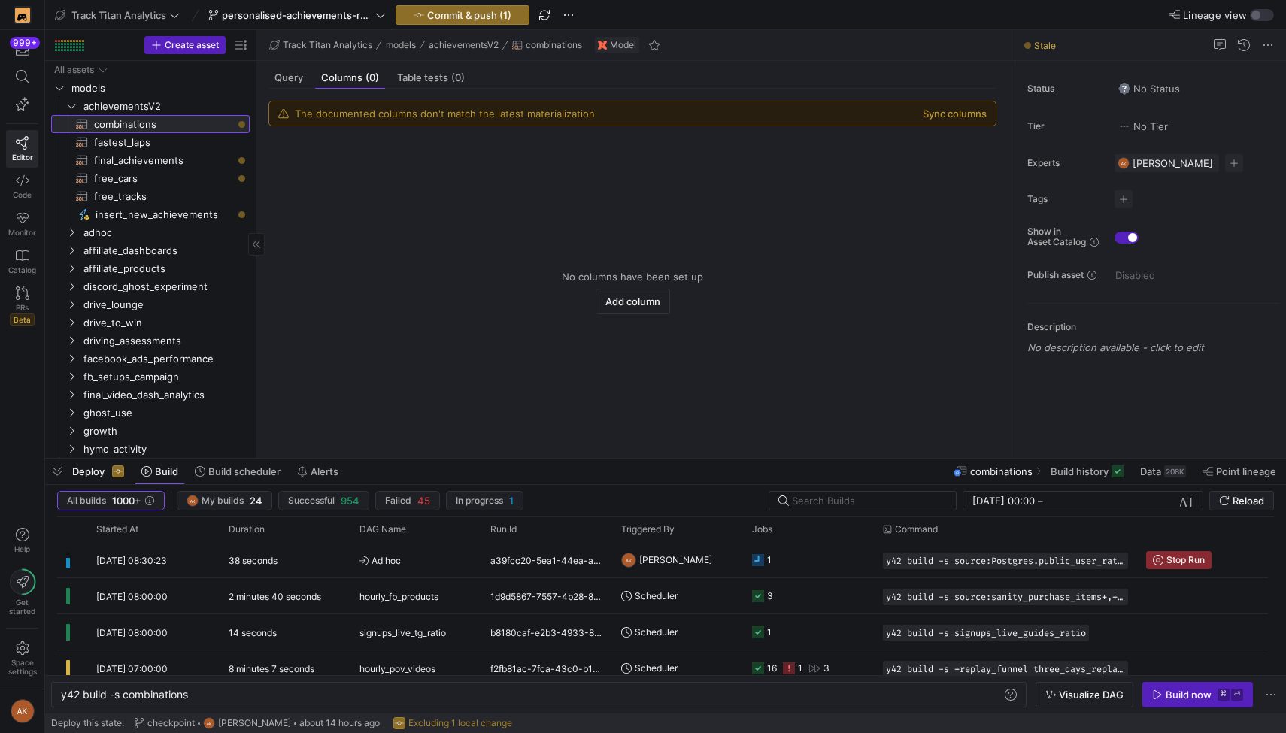
click at [121, 127] on span "combinations​​​​​​​​​​" at bounding box center [163, 124] width 138 height 17
click at [268, 77] on div "Query" at bounding box center [288, 78] width 41 height 22
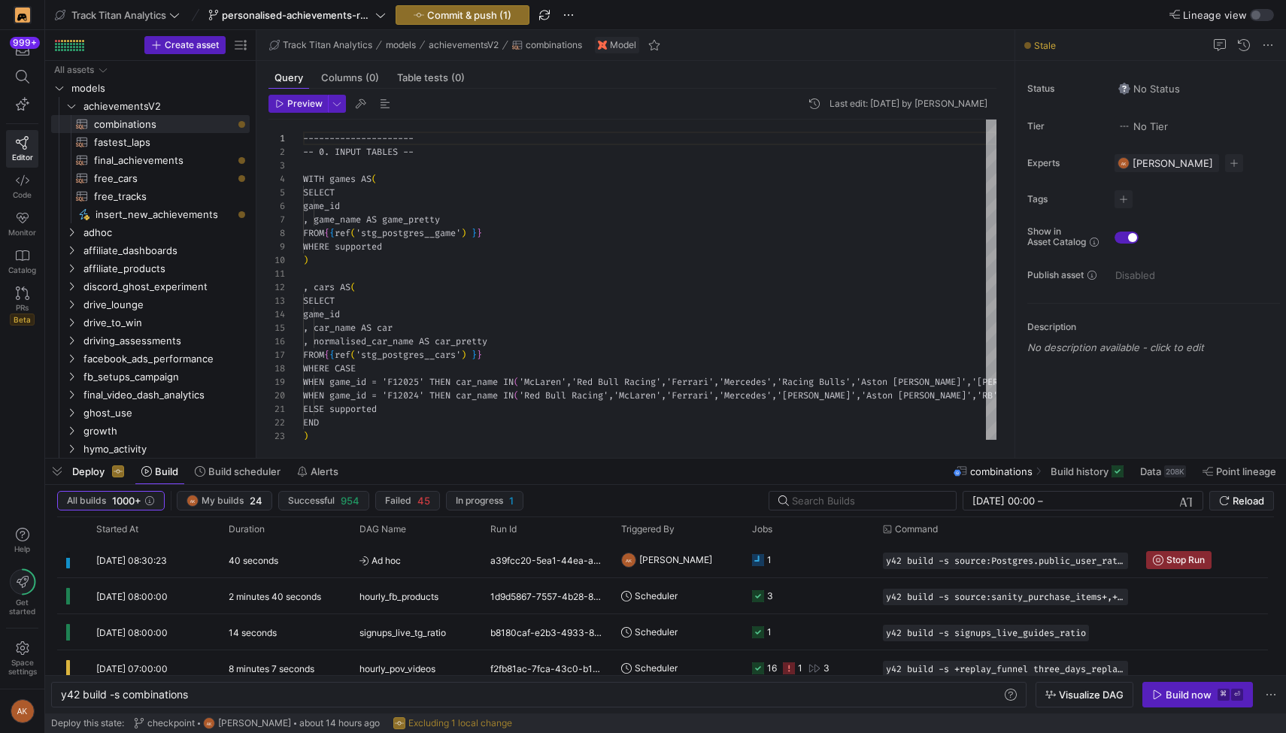
scroll to position [135, 0]
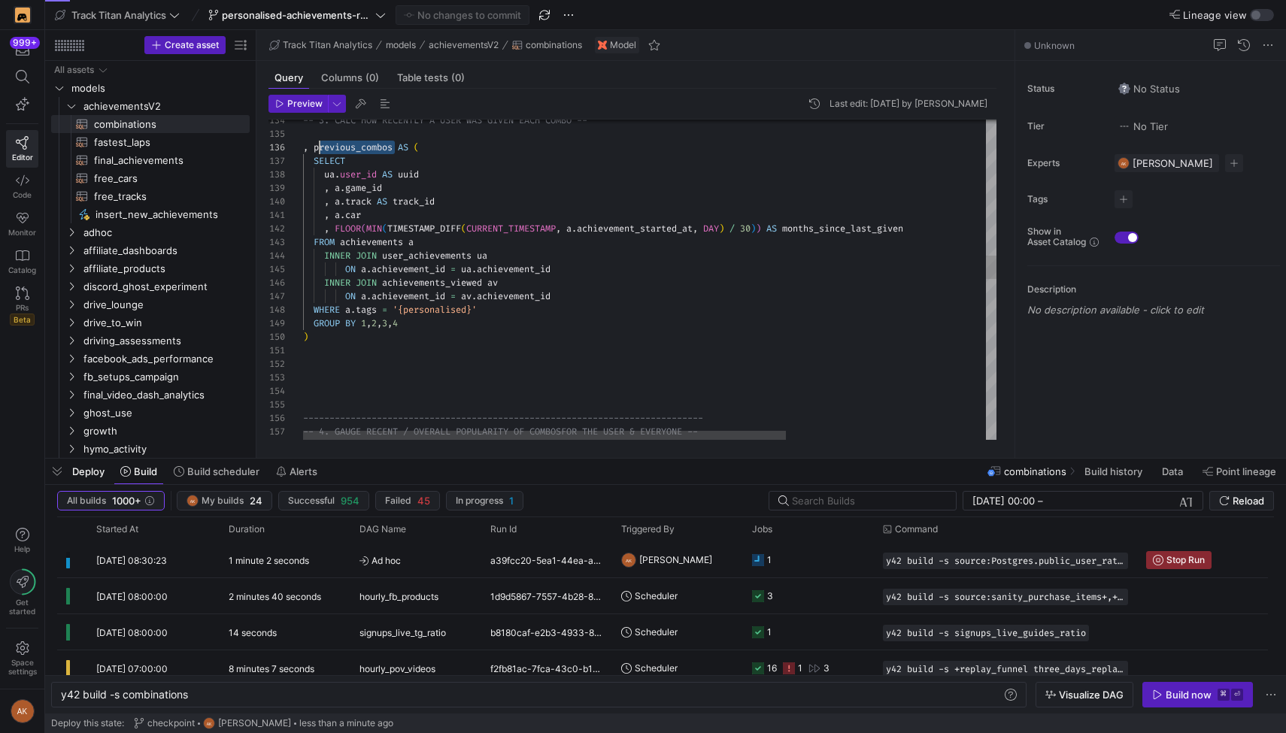
scroll to position [68, 11]
drag, startPoint x: 394, startPoint y: 149, endPoint x: 314, endPoint y: 149, distance: 79.7
click at [314, 149] on div "SELECT ua . user_id AS uuid , a . game_id , a . track AS track_id -- 3. CALC HO…" at bounding box center [792, 450] width 979 height 4298
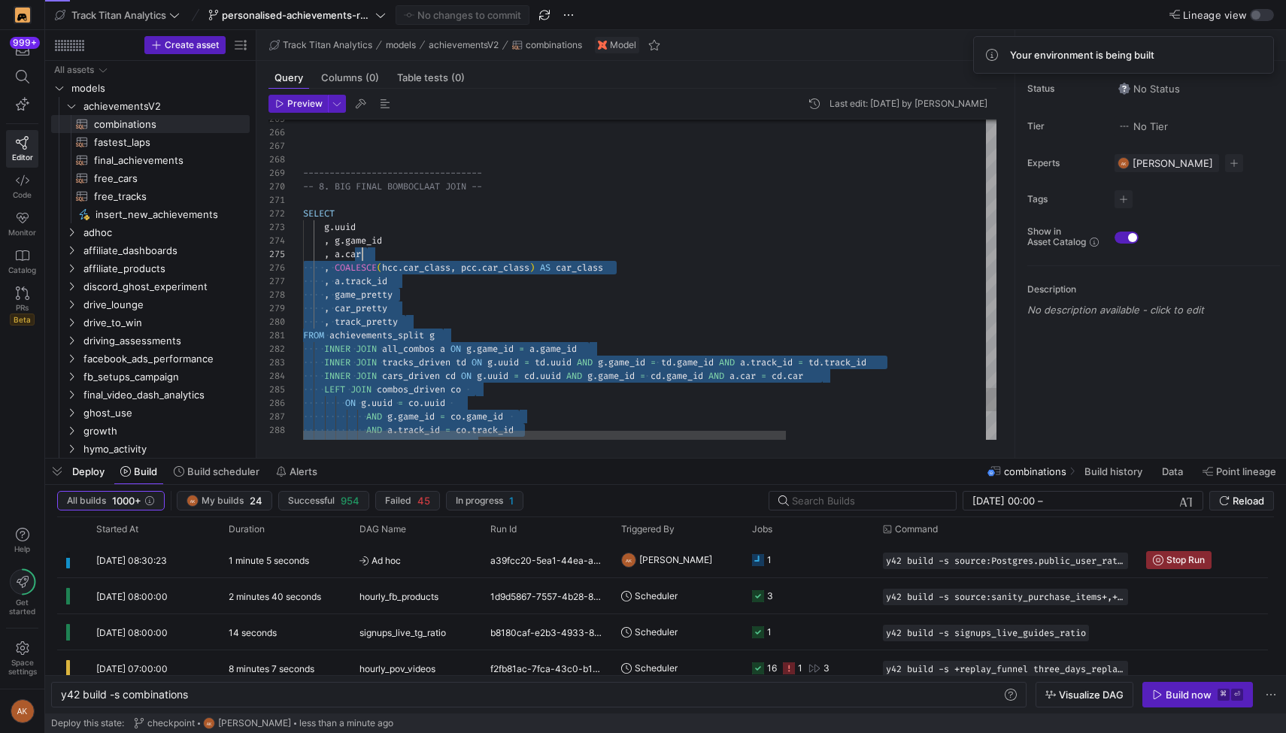
scroll to position [14, 0]
drag, startPoint x: 462, startPoint y: 410, endPoint x: 299, endPoint y: 220, distance: 251.1
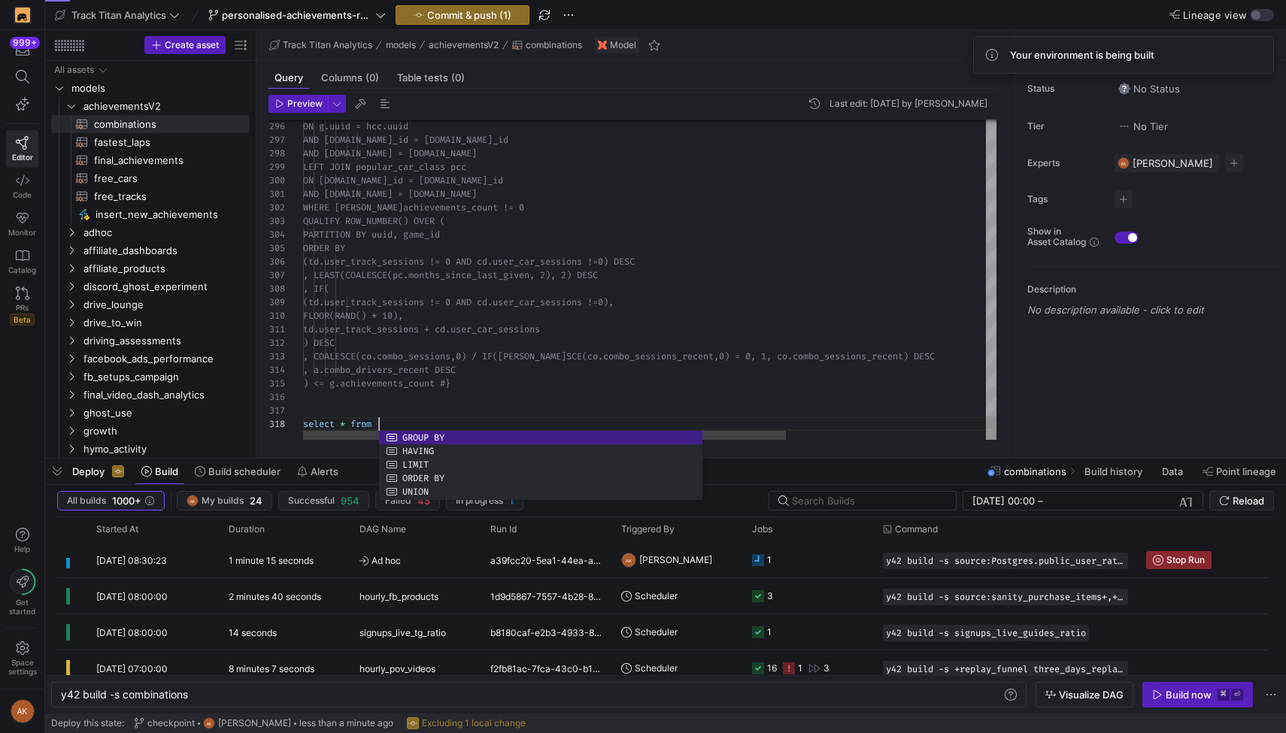
scroll to position [95, 157]
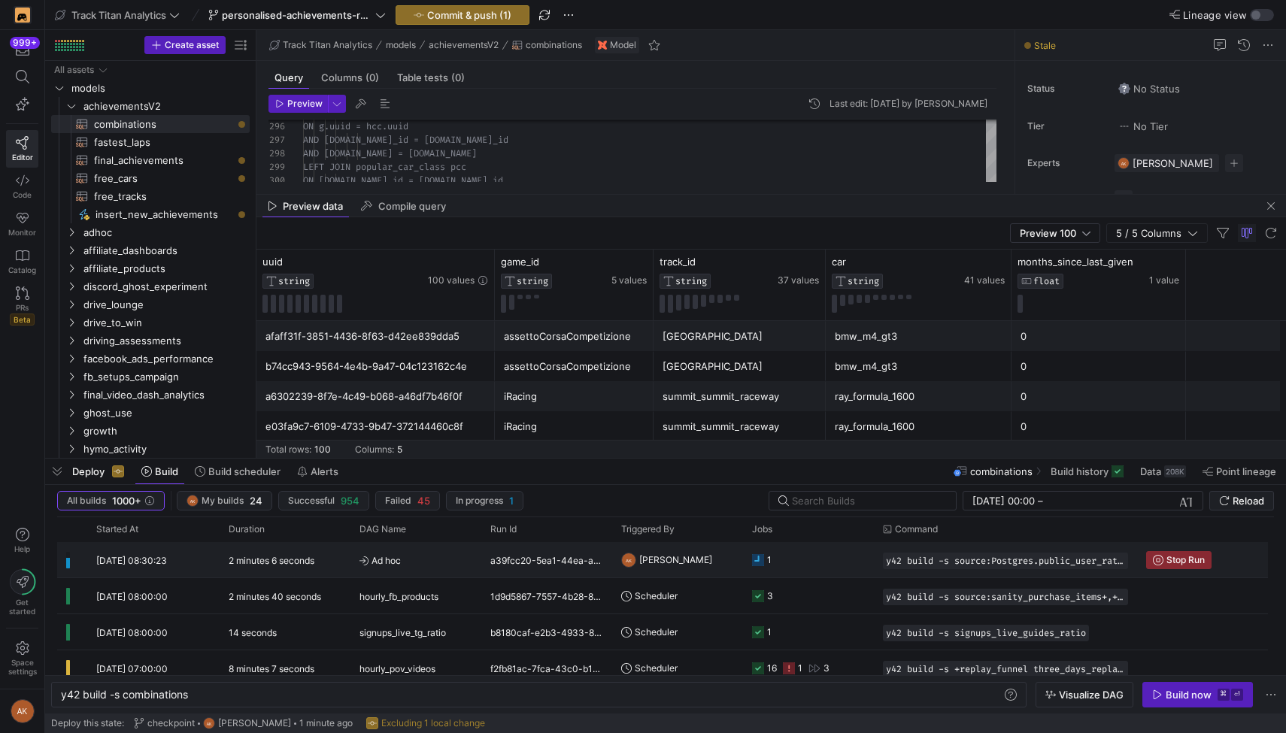
type textarea "td.user_track_sessions + cd.user_car_sessions ) DESC , COALESCE(co.combo_sessio…"
click at [408, 567] on span "Ad hoc" at bounding box center [415, 560] width 113 height 35
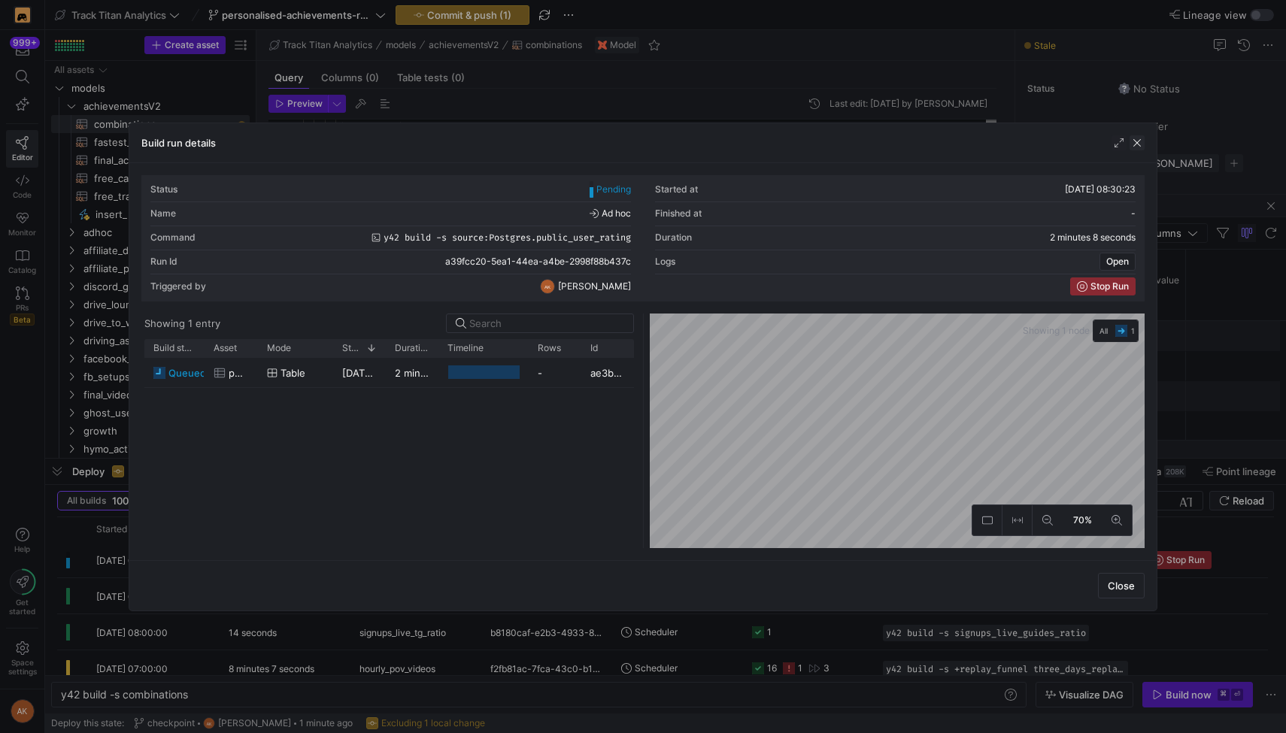
click at [1136, 146] on span "button" at bounding box center [1136, 142] width 15 height 15
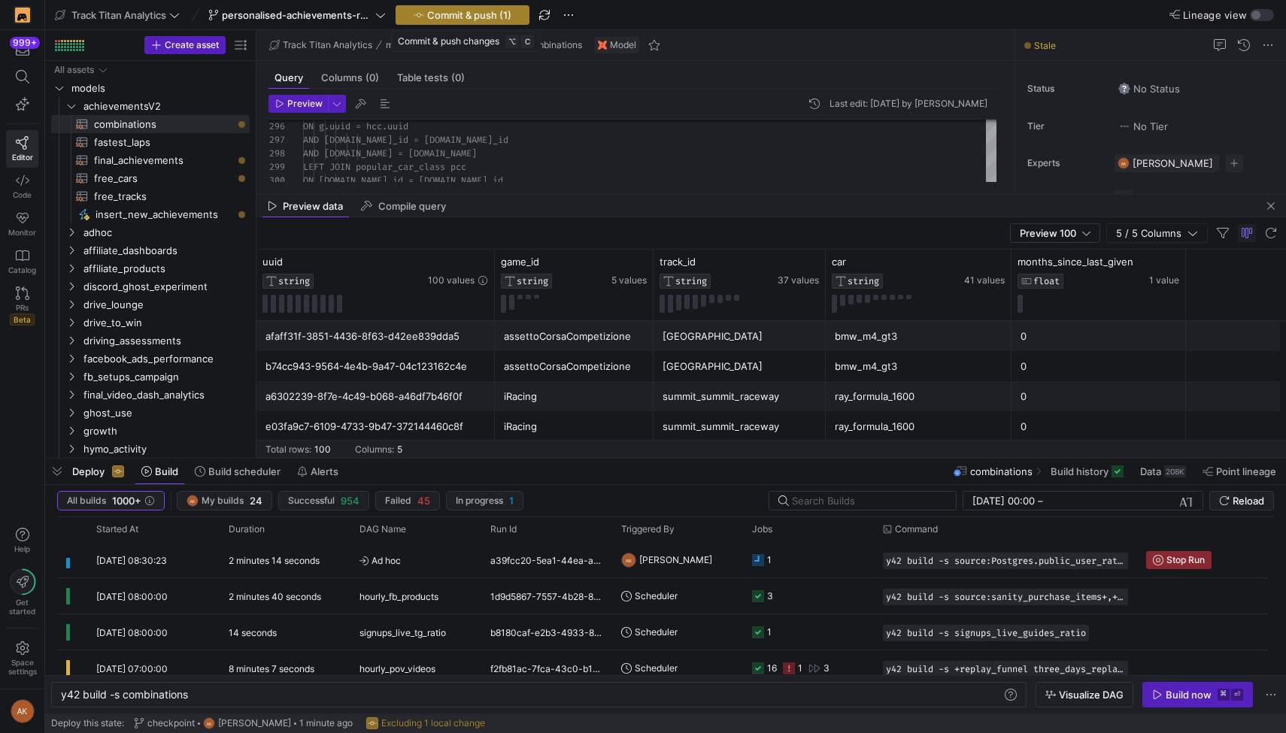
click at [490, 12] on span "Commit & push (1)" at bounding box center [469, 15] width 84 height 12
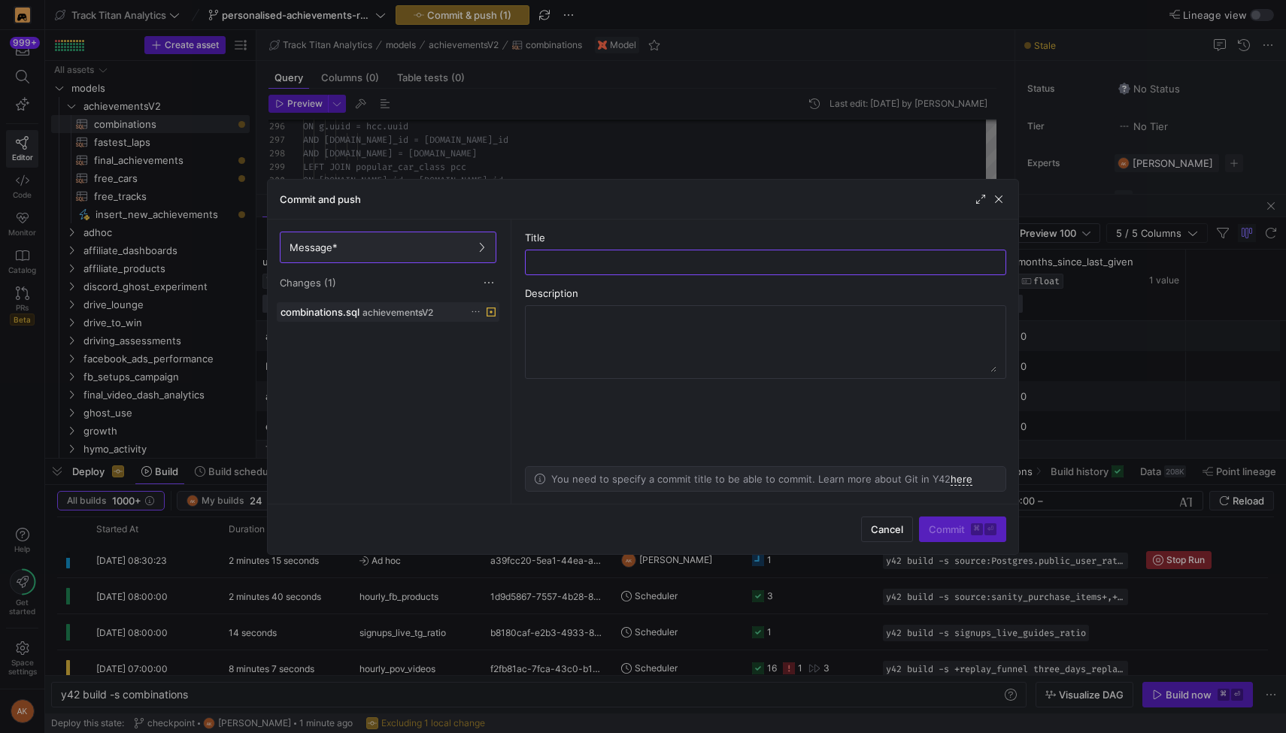
click at [474, 312] on icon at bounding box center [476, 312] width 10 height 10
click at [484, 346] on button "Discard" at bounding box center [532, 355] width 123 height 24
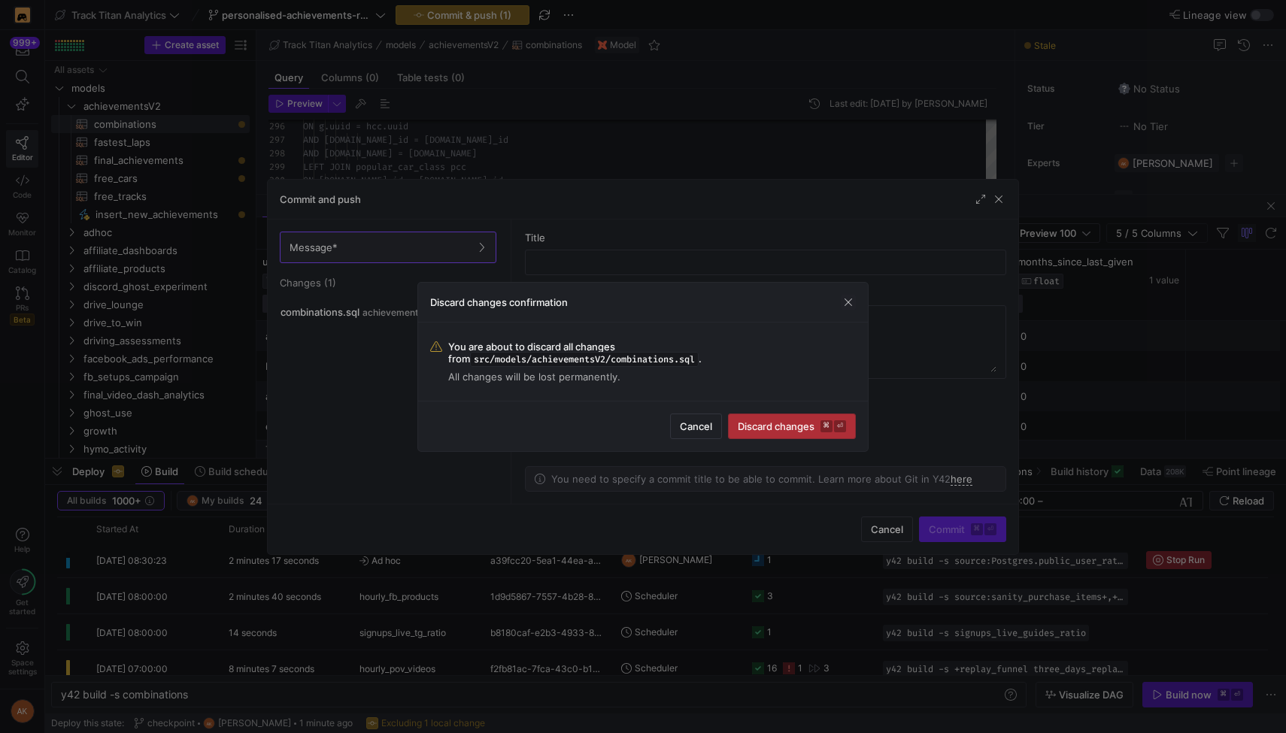
click at [824, 419] on span "submit" at bounding box center [792, 426] width 126 height 24
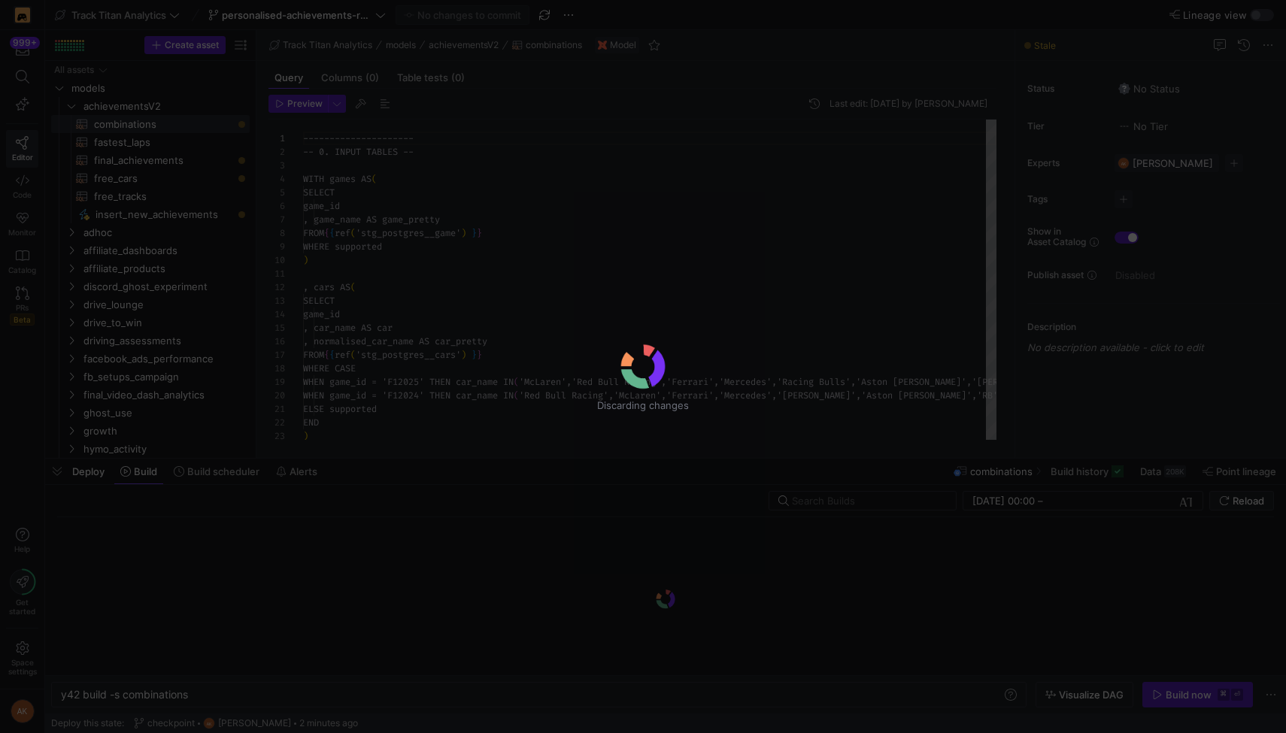
scroll to position [135, 0]
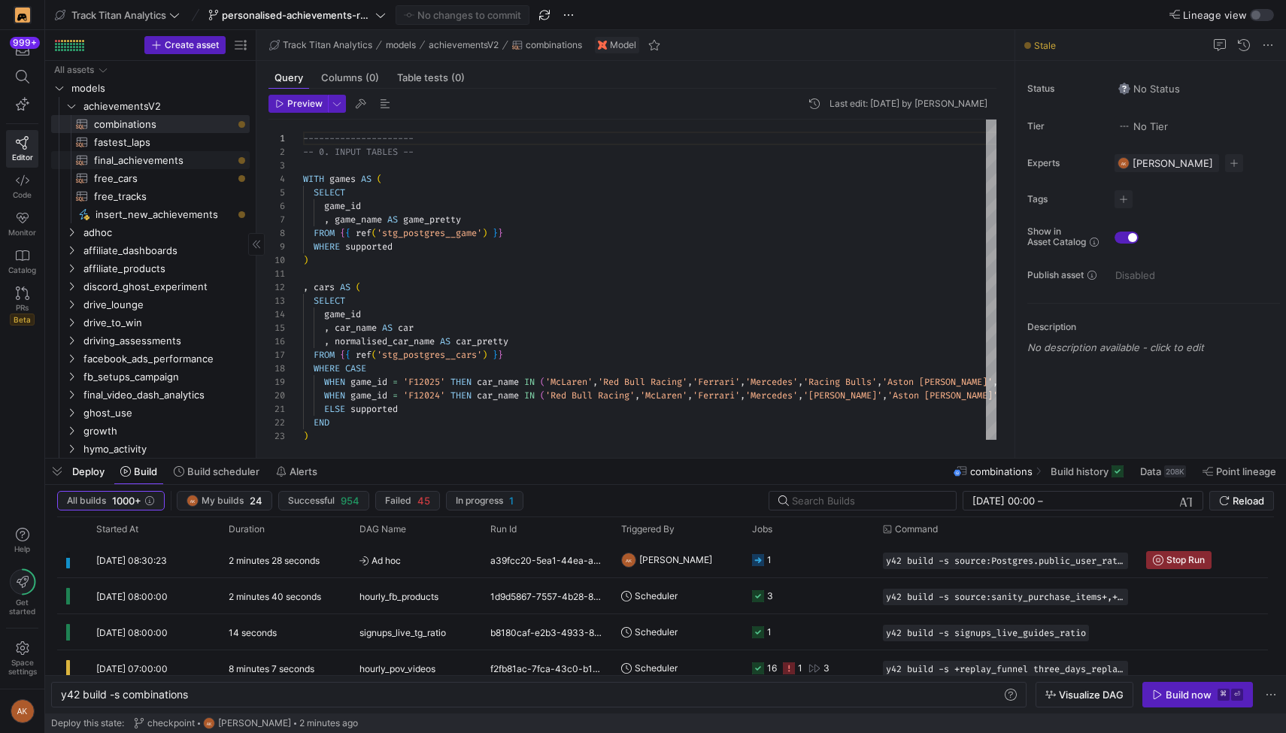
click at [143, 154] on span "final_achievements​​​​​​​​​​" at bounding box center [163, 160] width 138 height 17
type textarea "y42 build -s final_achievements"
type textarea "WITH combinations AS (SELECT * FROM {{ ref('combinations') }}) , fastests AS (S…"
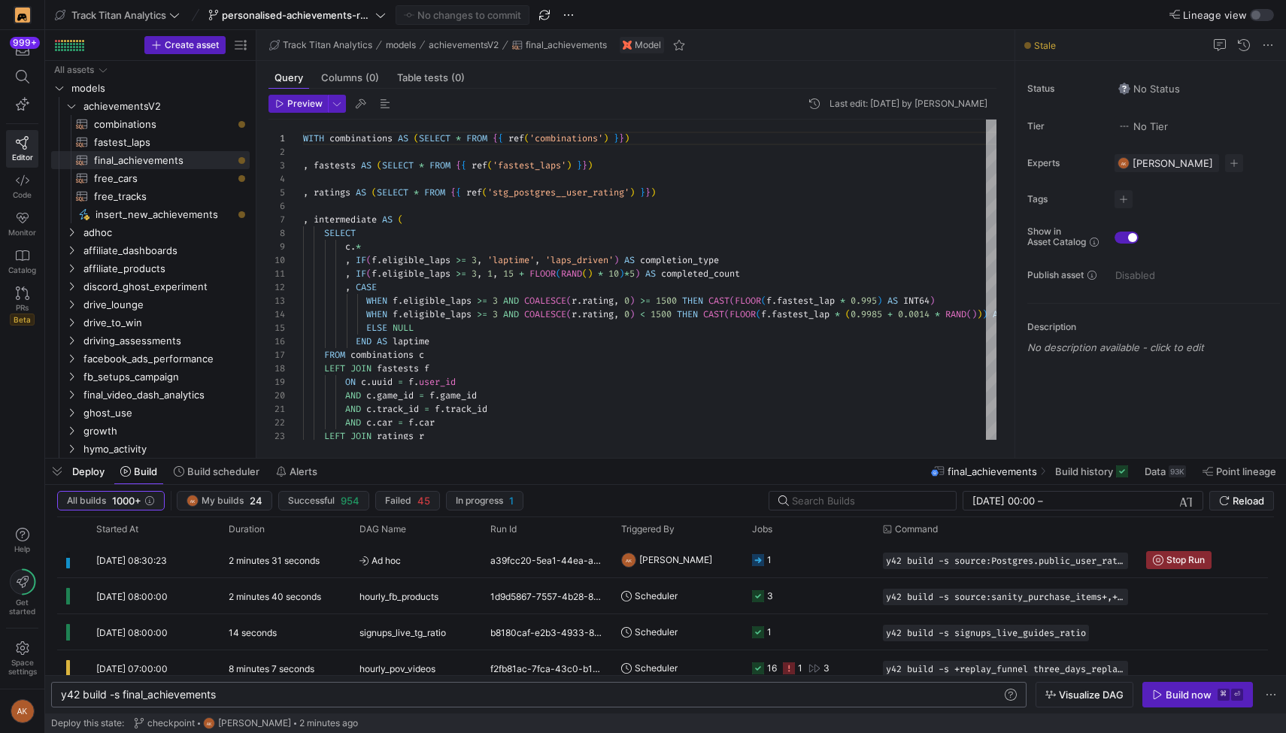
click at [124, 694] on div "y42 build -s final_achievements" at bounding box center [531, 695] width 941 height 12
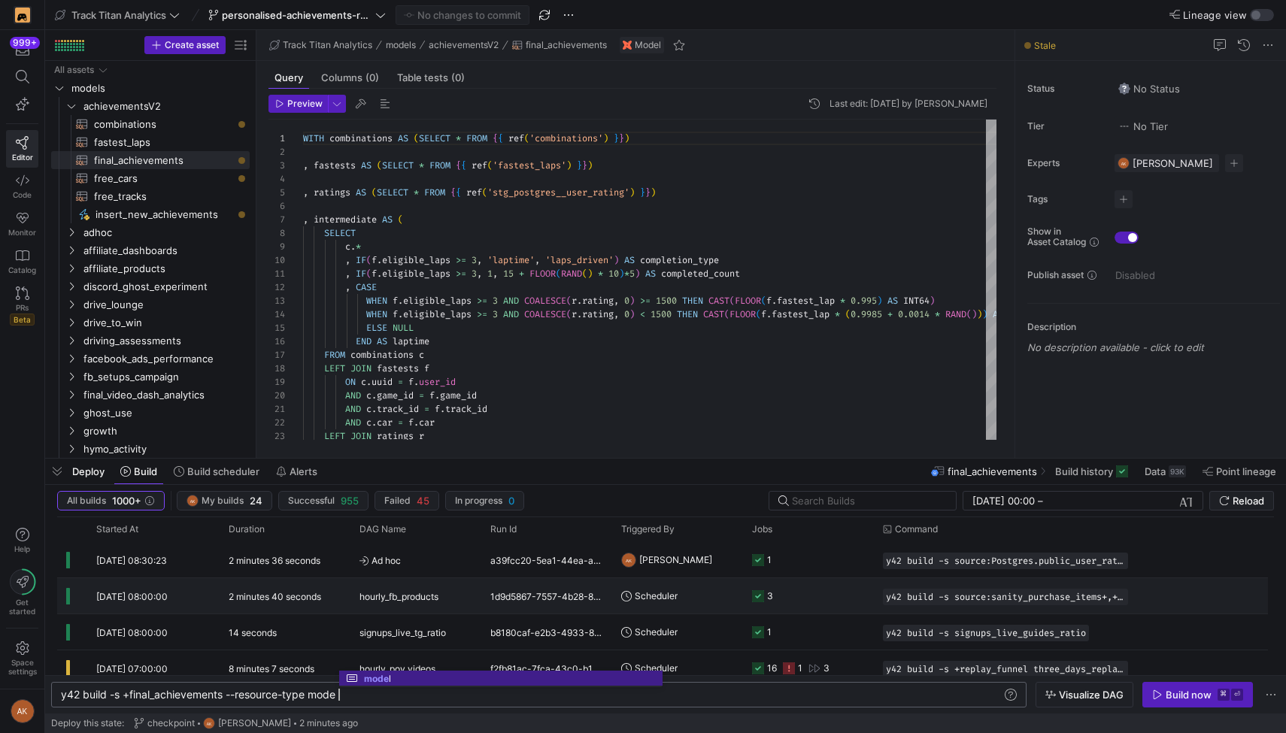
scroll to position [0, 280]
type textarea "y42 build -s +final_achievements --resource-type model"
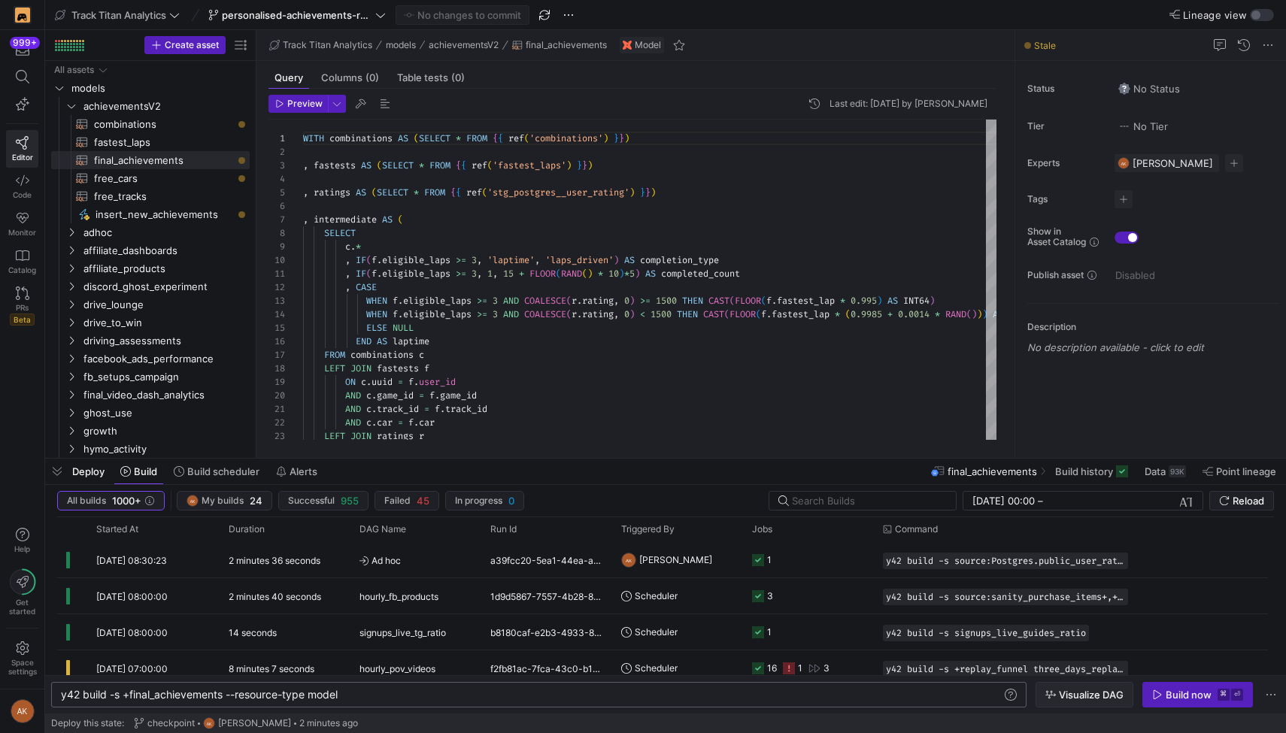
click at [1053, 695] on icon "button" at bounding box center [1050, 695] width 11 height 8
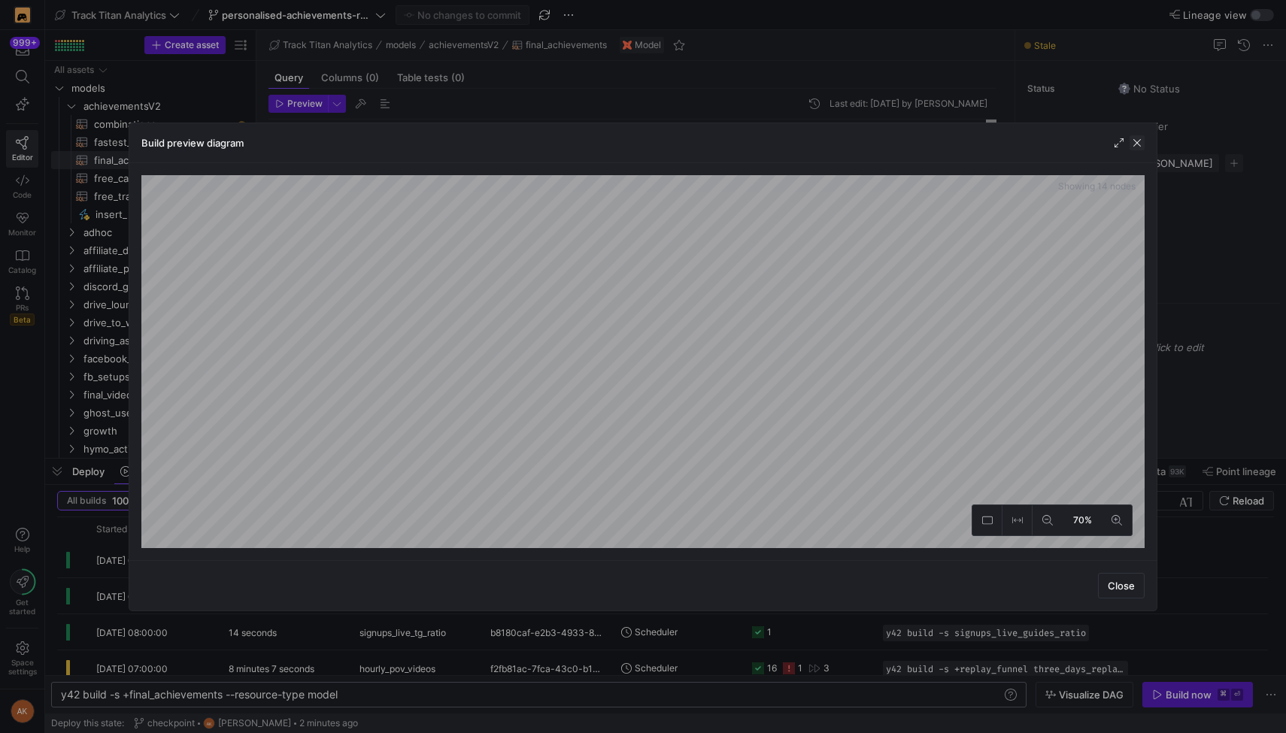
click at [1138, 140] on span "button" at bounding box center [1136, 142] width 15 height 15
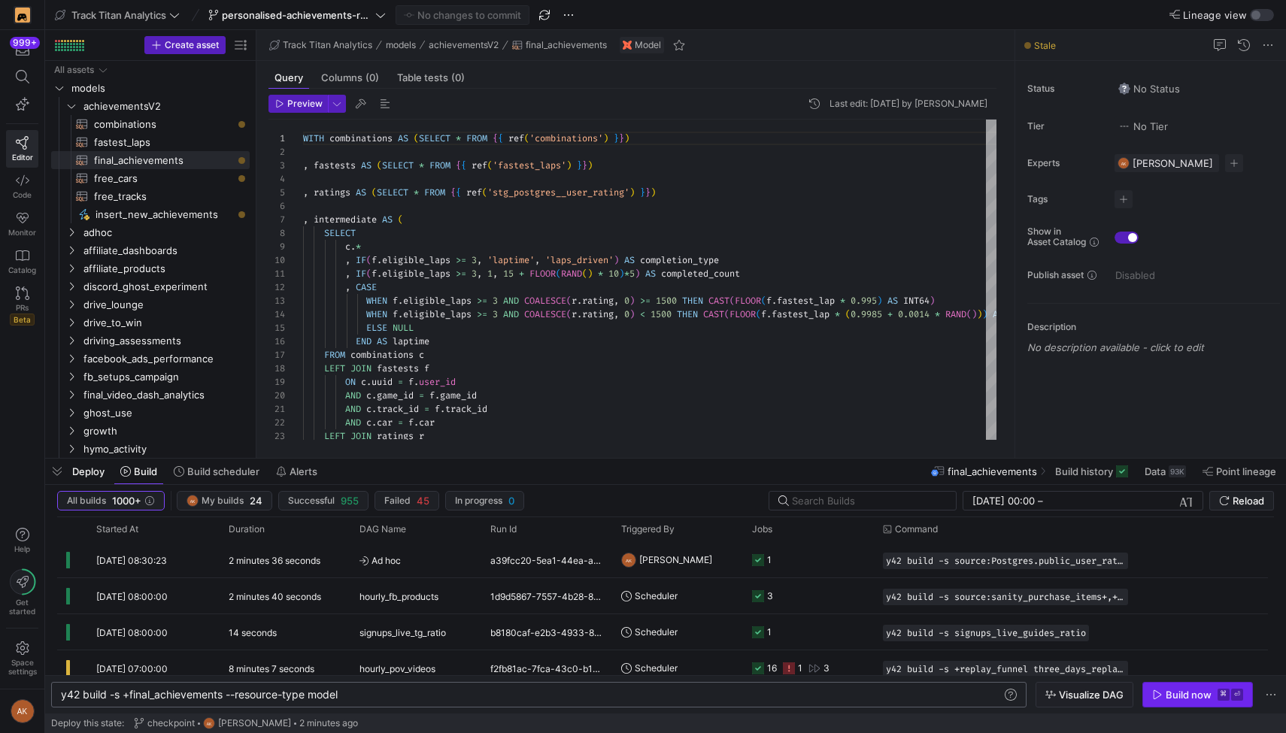
click at [1168, 695] on div "Build now" at bounding box center [1189, 695] width 46 height 12
